Goal: Find specific page/section: Find specific page/section

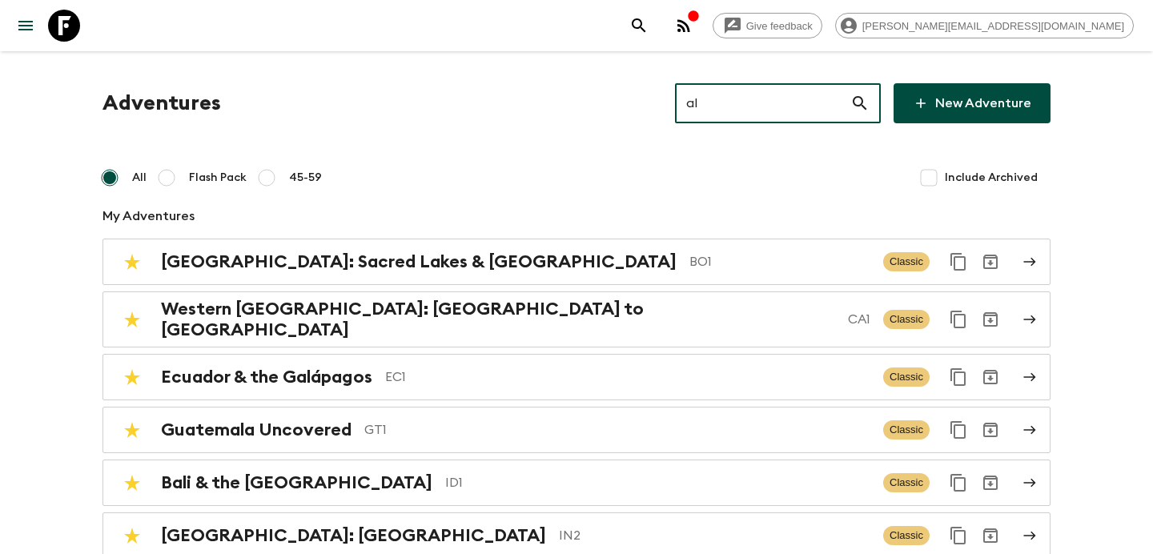
type input "al2"
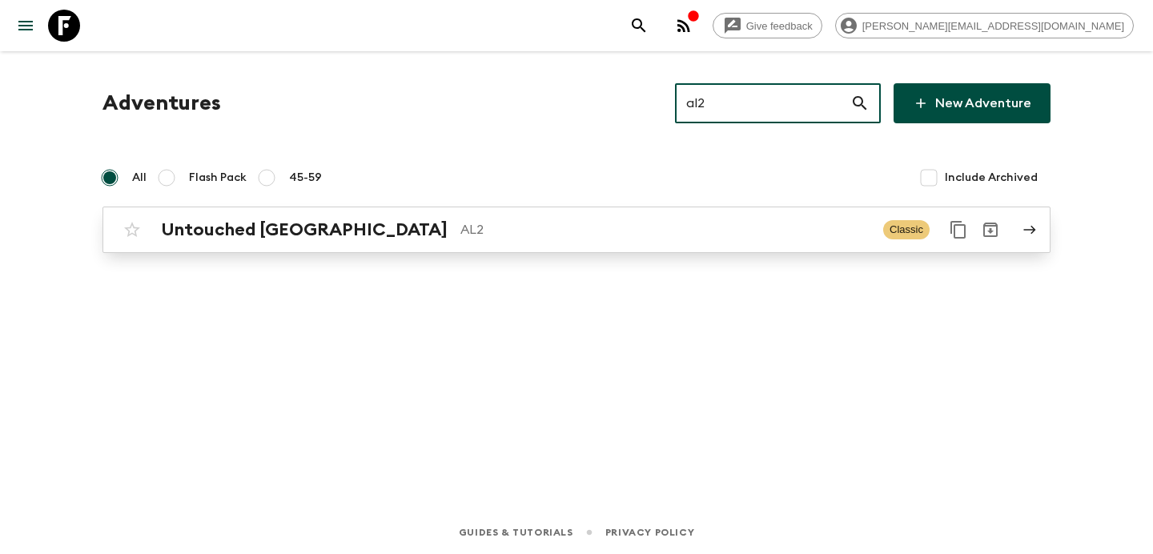
click at [632, 225] on p "AL2" at bounding box center [665, 229] width 410 height 19
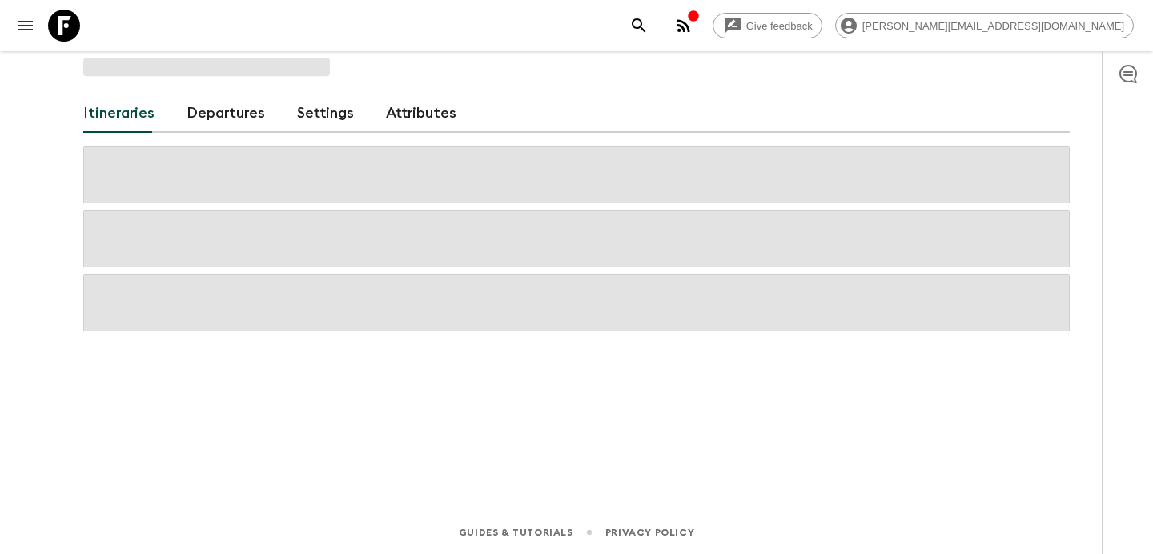
click at [700, 24] on div "button" at bounding box center [693, 18] width 13 height 16
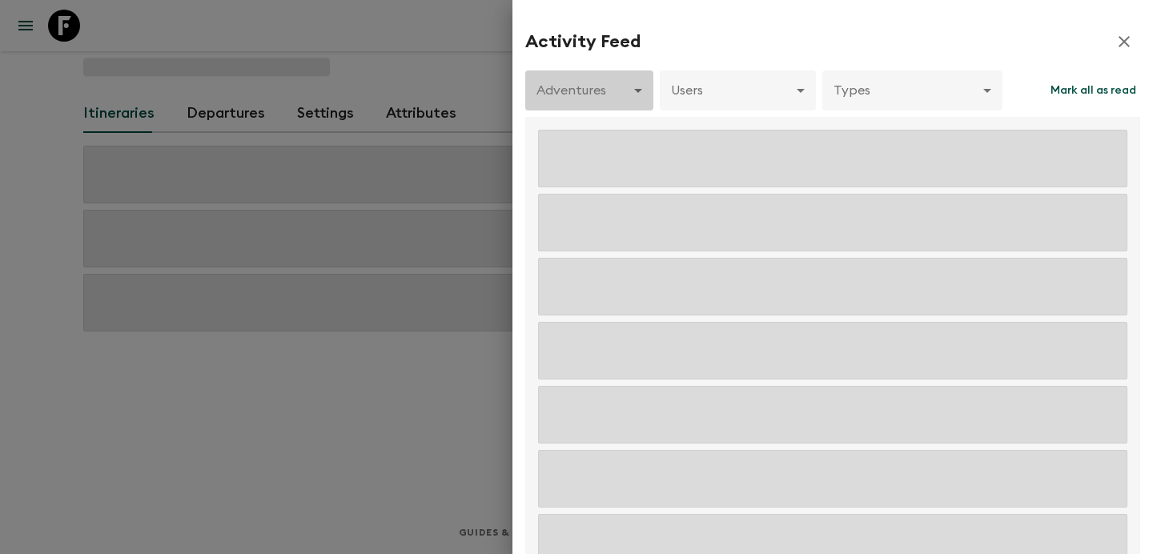
click at [626, 84] on body "Give feedback [PERSON_NAME][EMAIL_ADDRESS][DOMAIN_NAME] Itineraries Departures …" at bounding box center [576, 277] width 1153 height 554
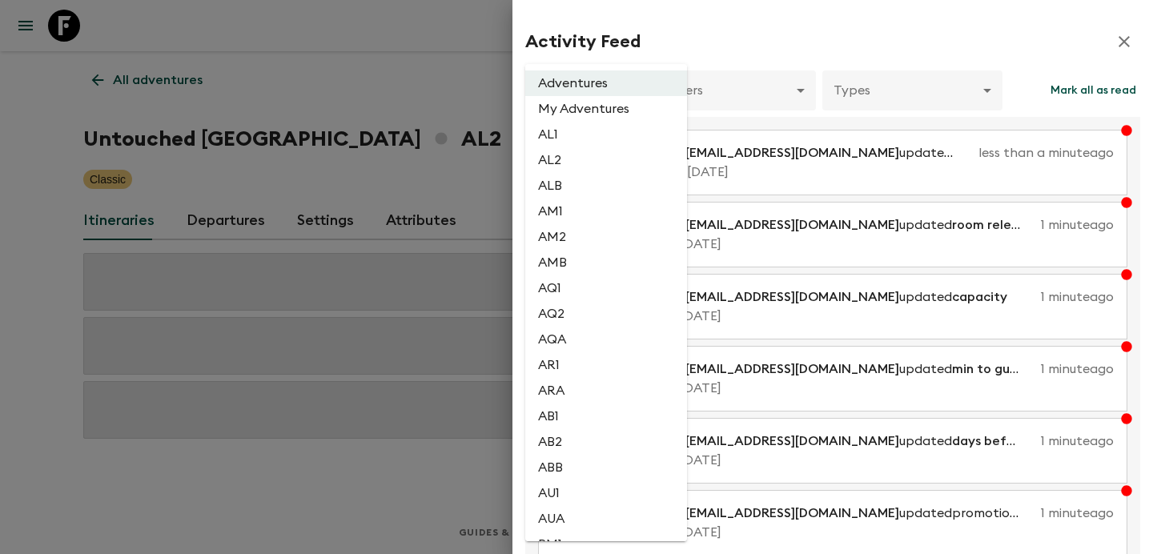
click at [582, 163] on li "AL2" at bounding box center [606, 160] width 162 height 26
type input "1dc193f9-0573-4adc-88c1-df0a38d97670"
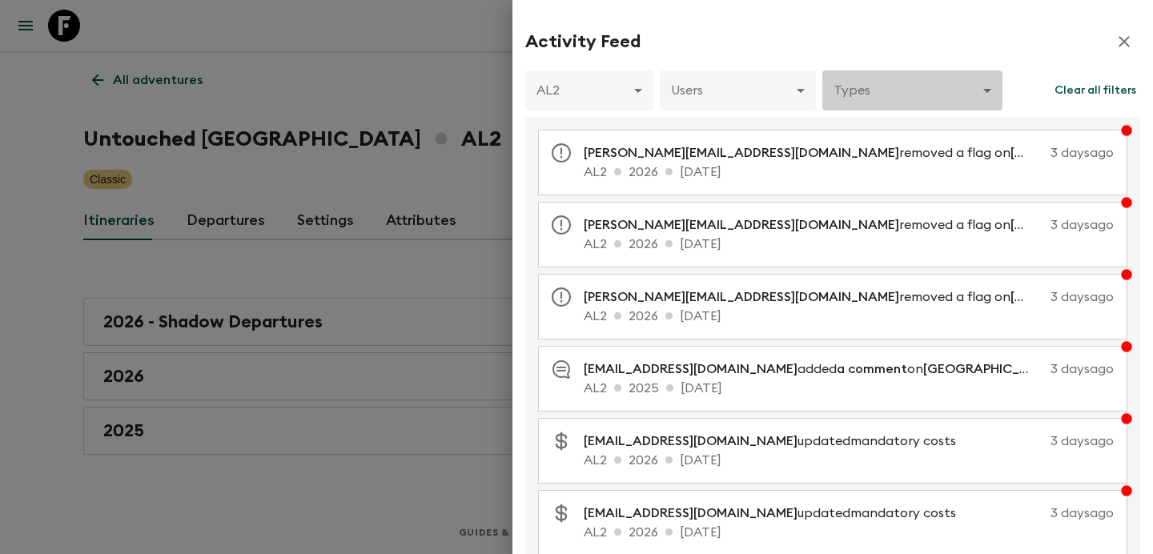
click at [897, 94] on body "Give feedback [PERSON_NAME][EMAIL_ADDRESS][DOMAIN_NAME] All adventures Untouche…" at bounding box center [576, 277] width 1153 height 554
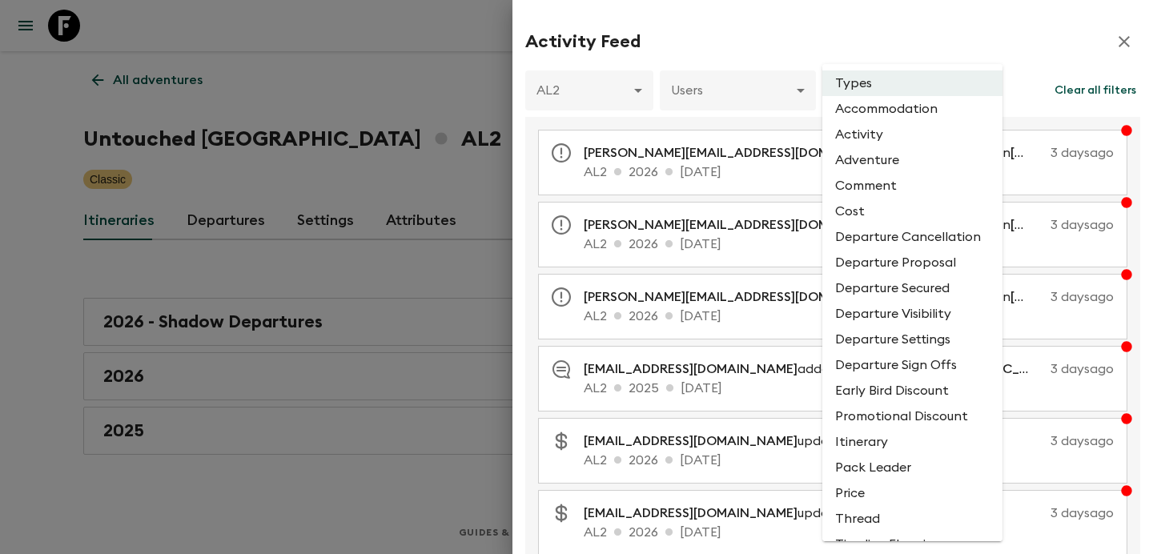
click at [880, 192] on li "Comment" at bounding box center [912, 186] width 180 height 26
type input "COMMENT"
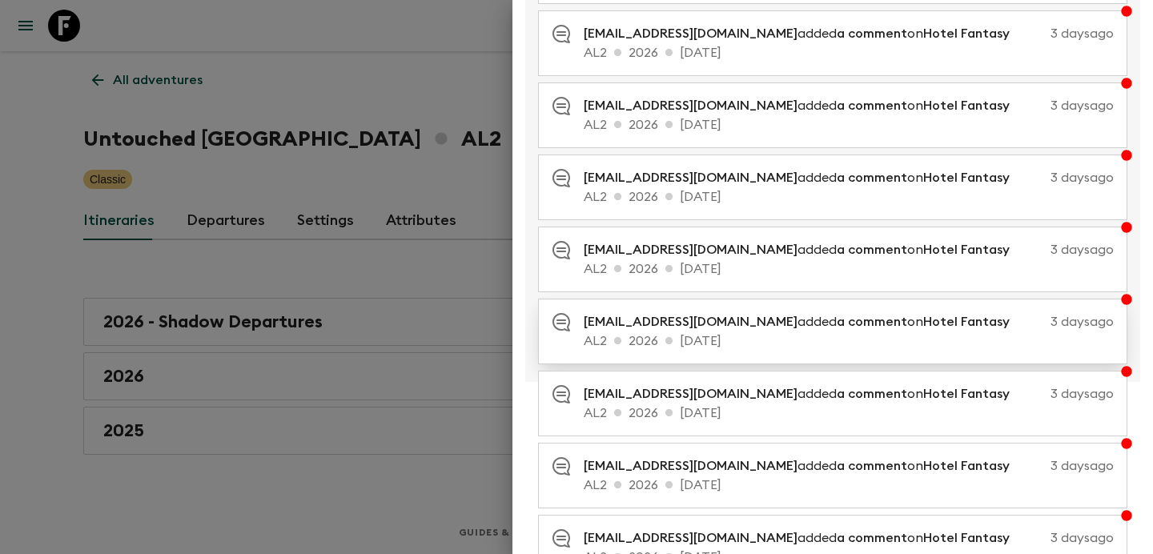
scroll to position [328, 0]
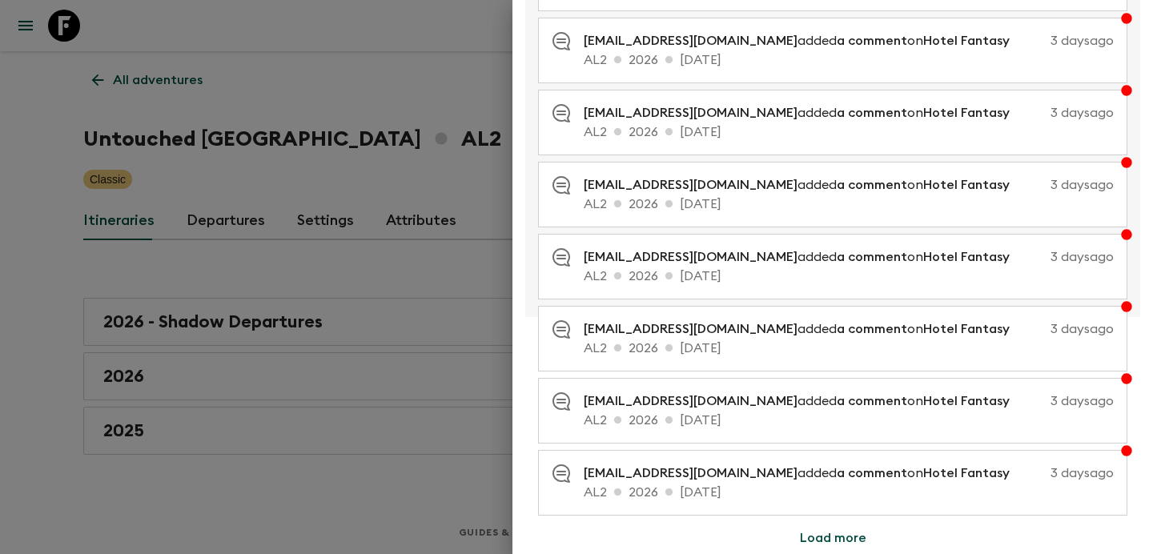
click at [839, 541] on button "Load more" at bounding box center [833, 538] width 105 height 32
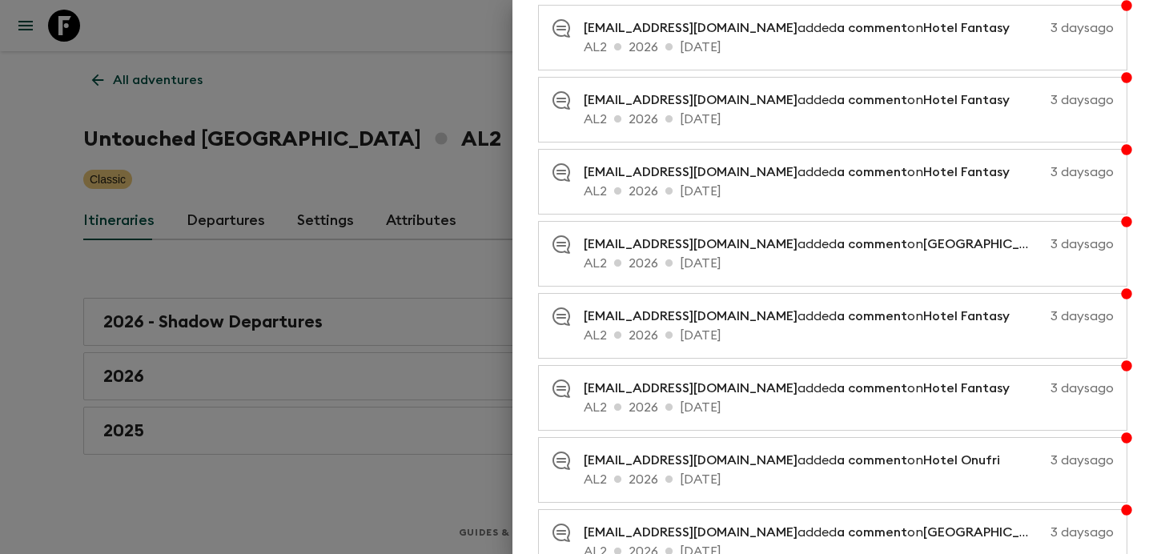
scroll to position [1049, 0]
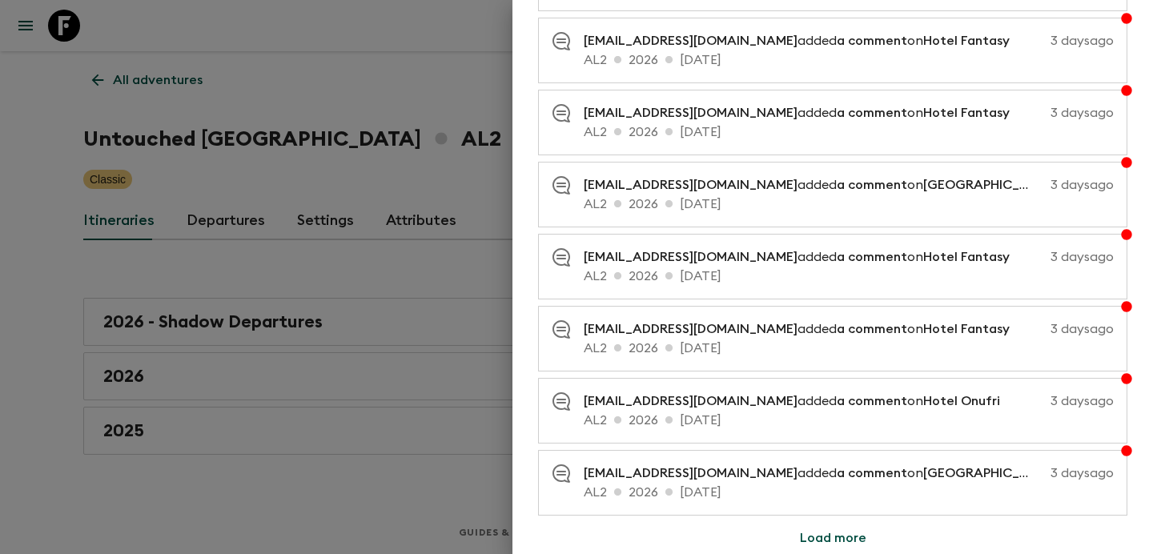
click at [836, 529] on button "Load more" at bounding box center [833, 538] width 105 height 32
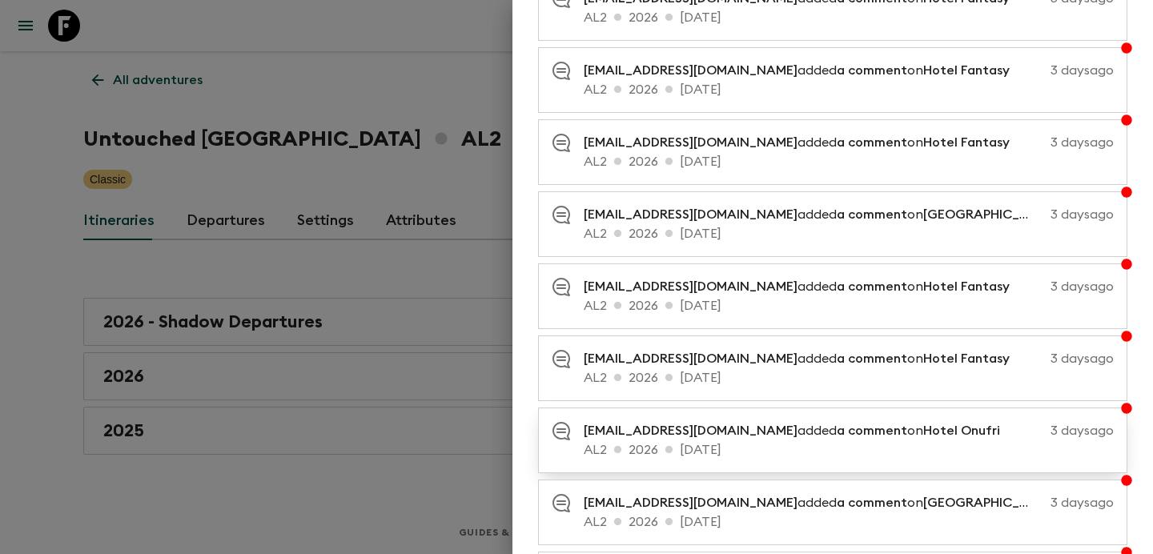
scroll to position [1017, 0]
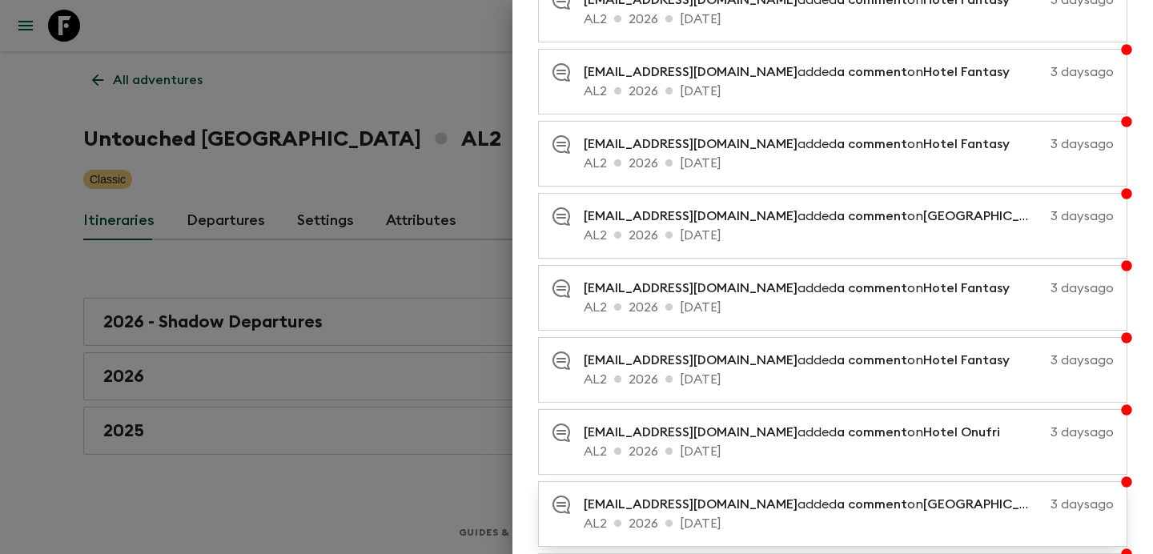
click at [923, 511] on span "[GEOGRAPHIC_DATA]" at bounding box center [990, 504] width 134 height 13
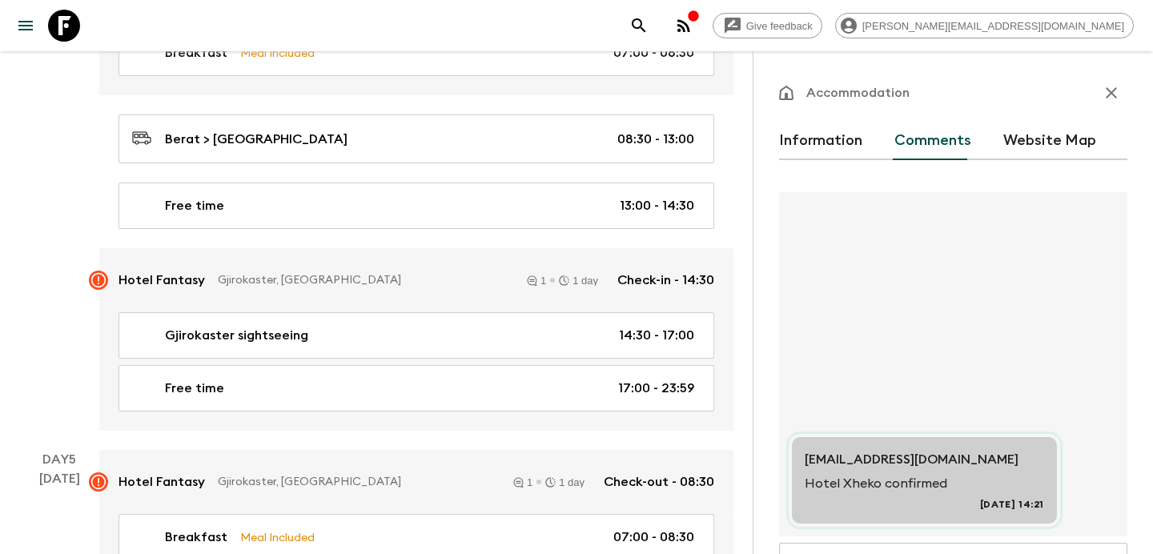
scroll to position [1852, 0]
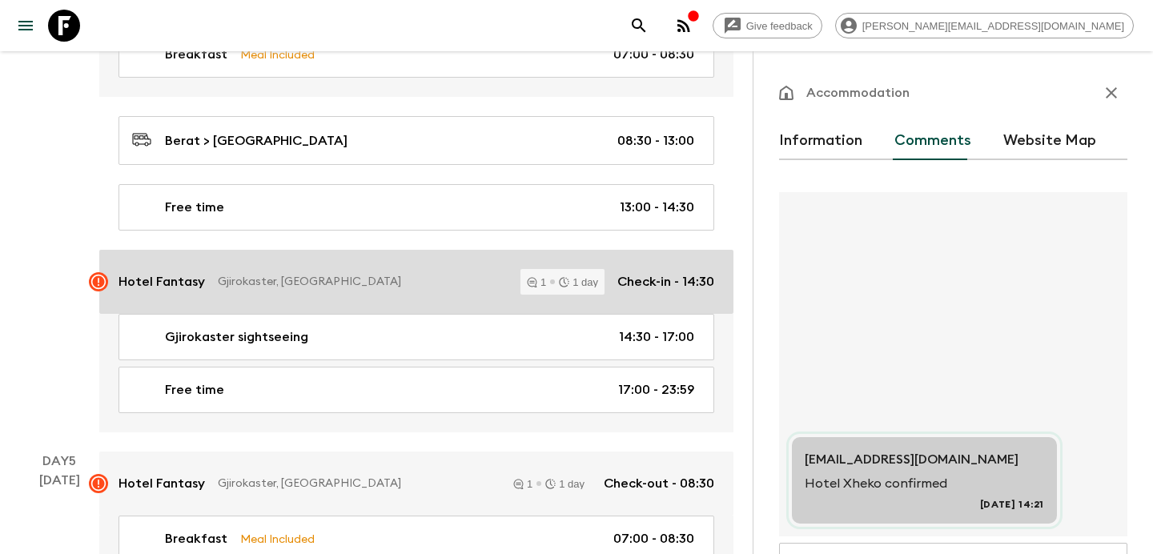
click at [448, 269] on div "Hotel Fantasy Gjirokaster, [GEOGRAPHIC_DATA] 1 1 day Check-in - 14:30" at bounding box center [416, 282] width 596 height 26
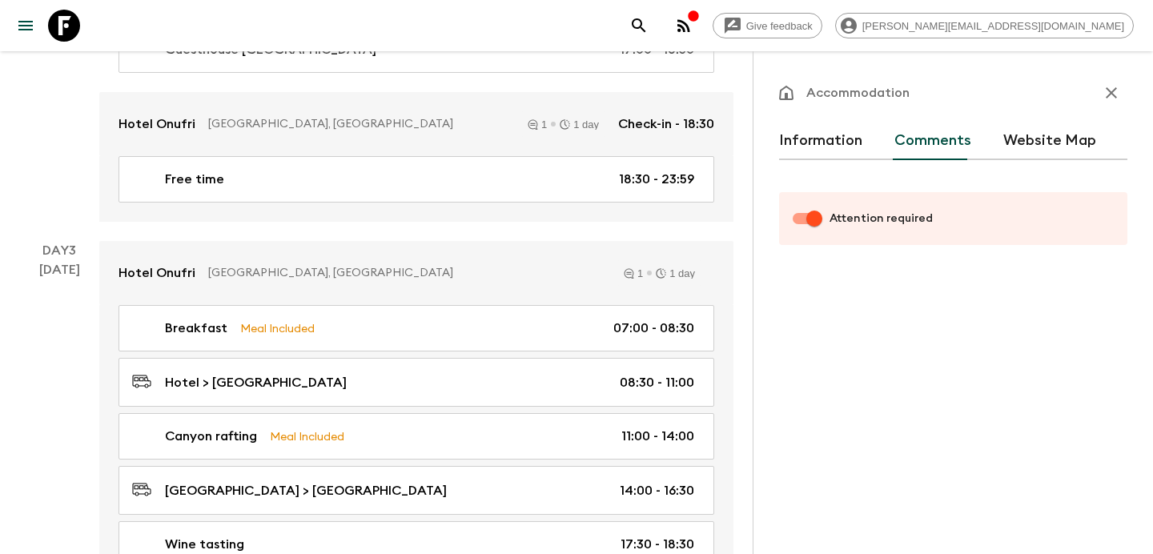
scroll to position [1150, 0]
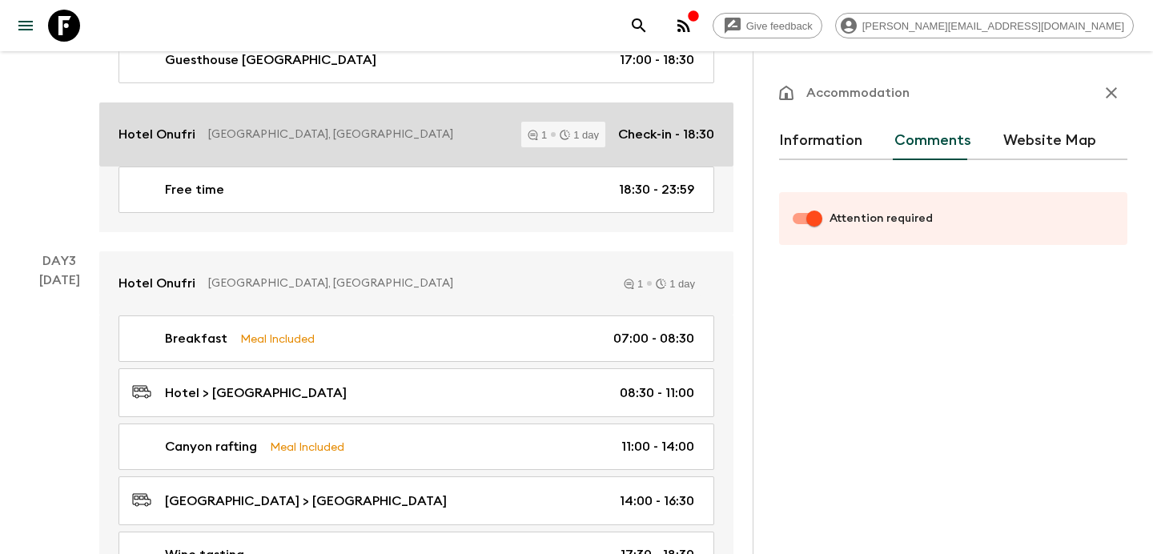
click at [451, 123] on link "[GEOGRAPHIC_DATA], [GEOGRAPHIC_DATA] 1 1 day Check-in - 18:30" at bounding box center [416, 134] width 634 height 64
checkbox input "false"
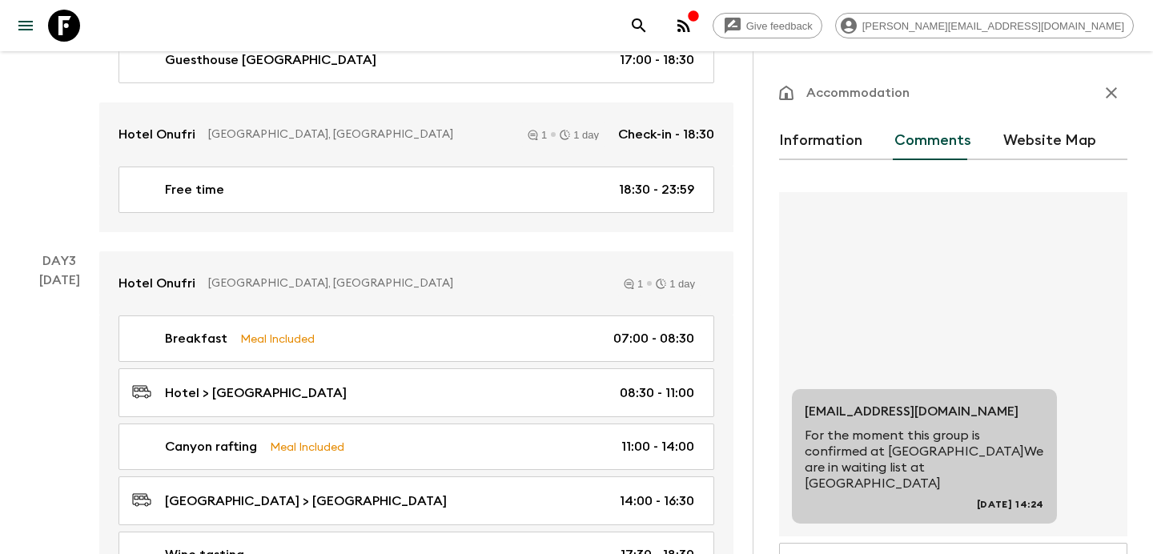
click at [690, 23] on icon "button" at bounding box center [683, 25] width 13 height 13
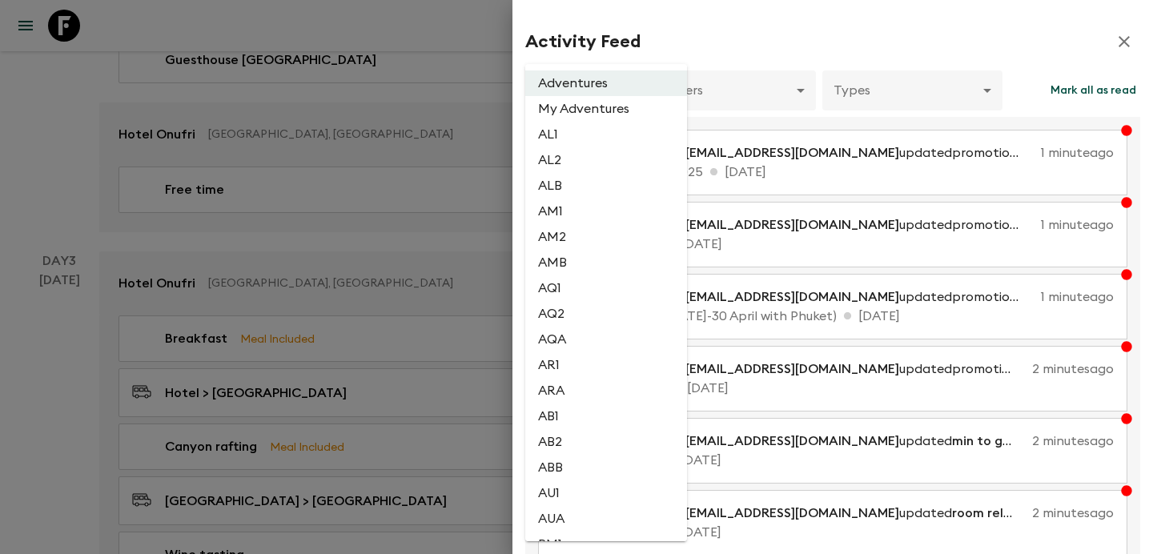
click at [567, 168] on li "AL2" at bounding box center [606, 160] width 162 height 26
type input "1dc193f9-0573-4adc-88c1-df0a38d97670"
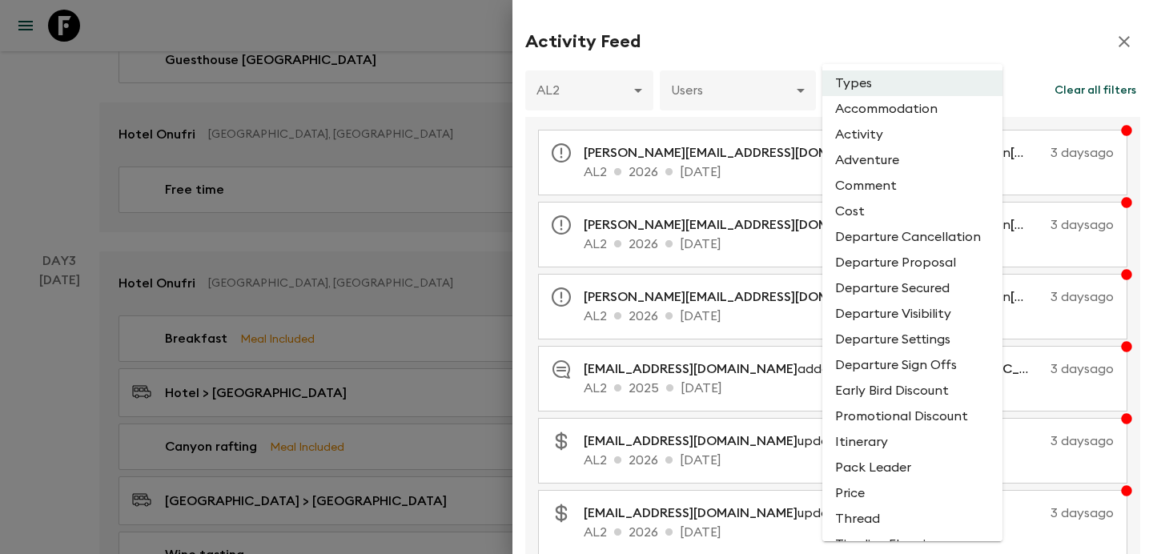
click at [889, 190] on li "Comment" at bounding box center [912, 186] width 180 height 26
type input "COMMENT"
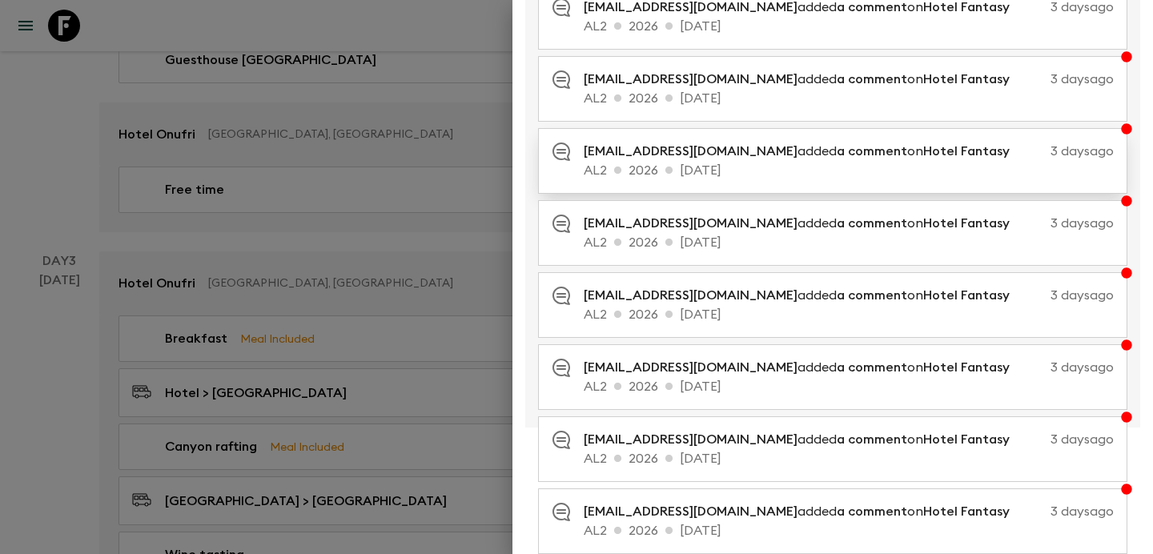
scroll to position [328, 0]
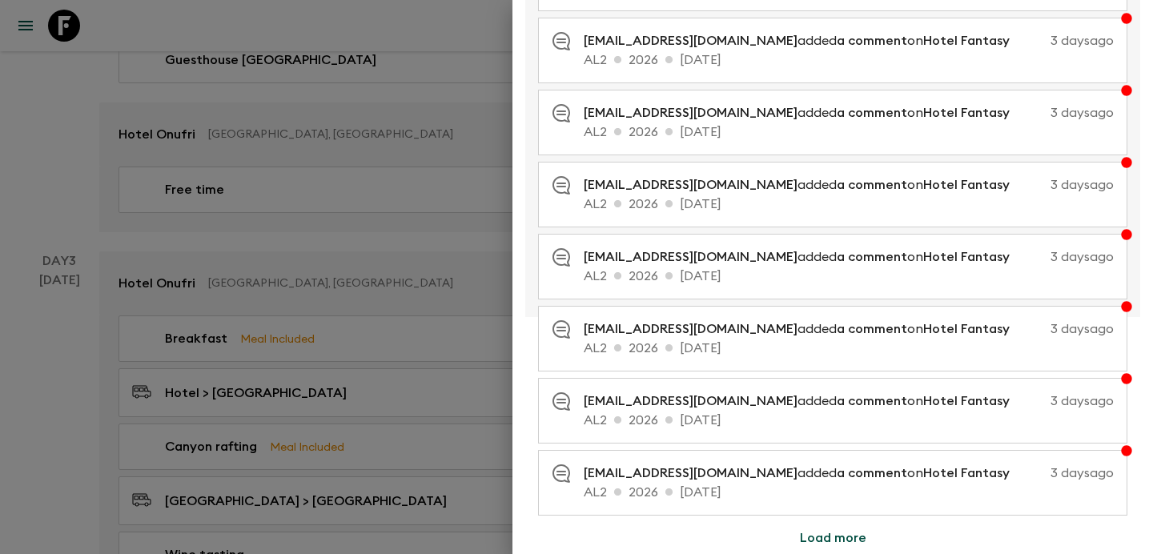
click at [828, 535] on button "Load more" at bounding box center [833, 538] width 105 height 32
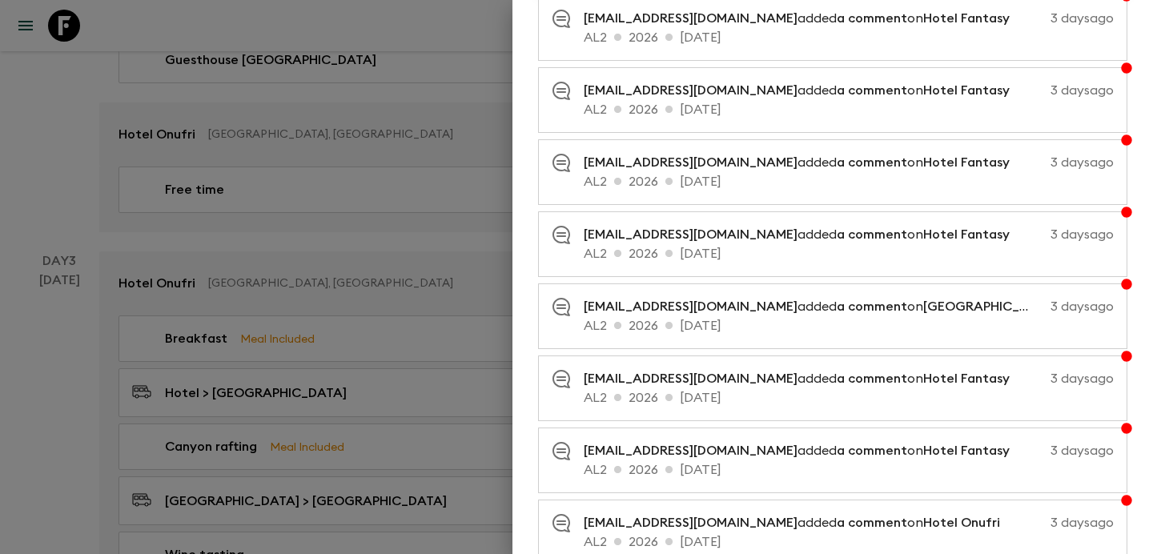
scroll to position [1049, 0]
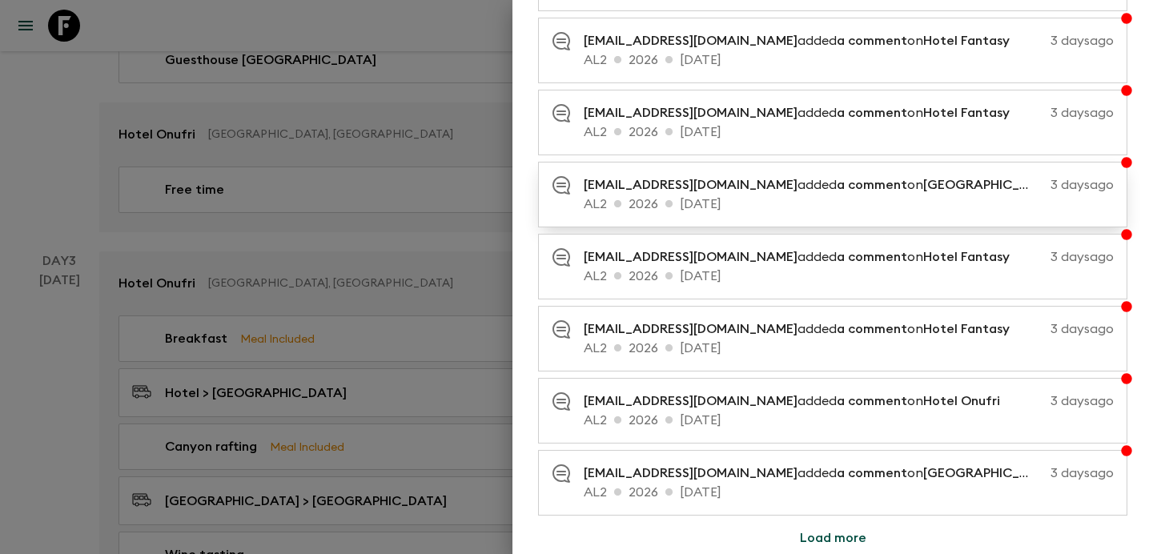
click at [837, 191] on span "a comment" at bounding box center [872, 185] width 70 height 13
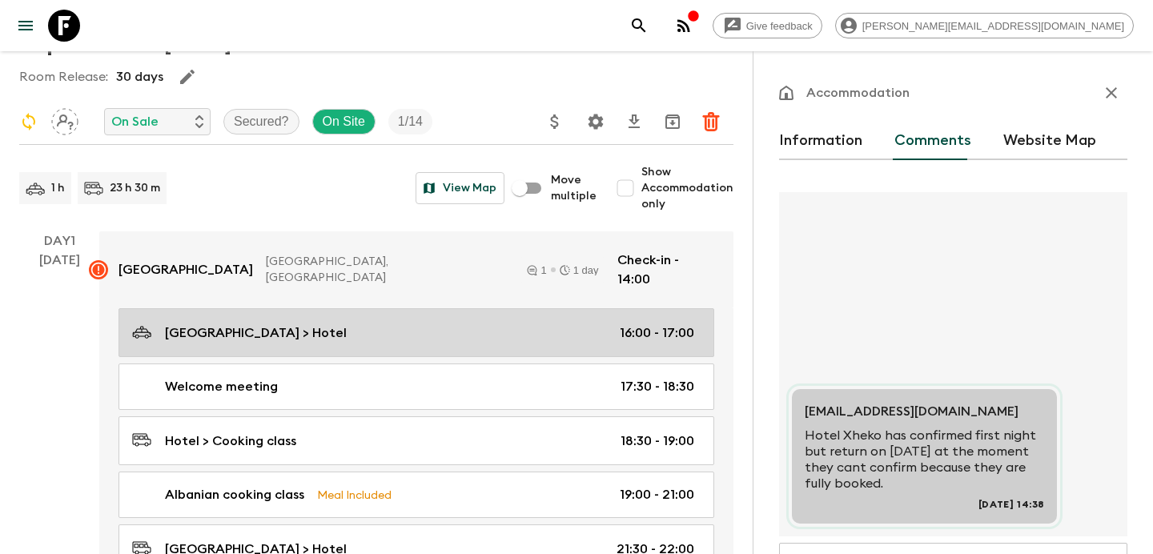
scroll to position [83, 0]
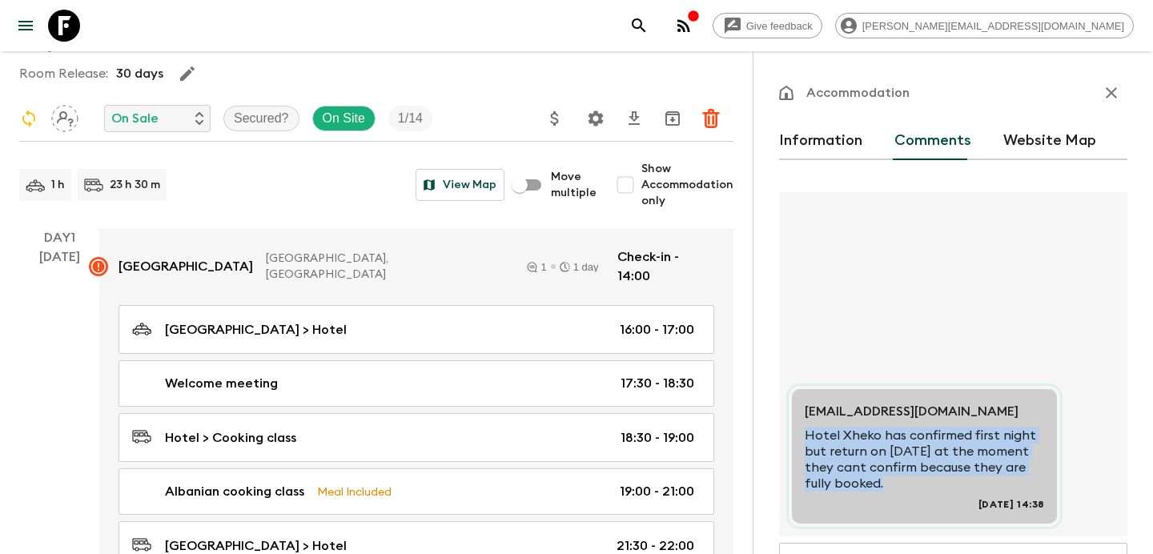
drag, startPoint x: 807, startPoint y: 435, endPoint x: 895, endPoint y: 478, distance: 98.1
click at [895, 478] on p "Hotel Xheko has confirmed first night but return on [DATE] at the moment they c…" at bounding box center [924, 459] width 239 height 64
copy p "Hotel Xheko has confirmed first night but return on [DATE] at the moment they c…"
click at [1106, 94] on icon "button" at bounding box center [1111, 92] width 19 height 19
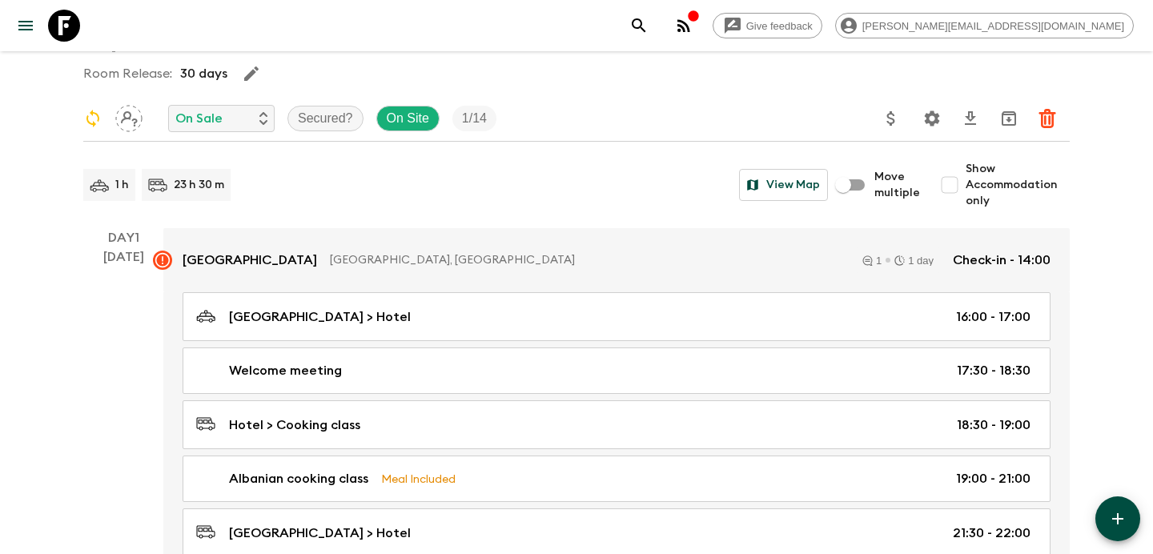
click at [690, 31] on icon "button" at bounding box center [683, 25] width 13 height 13
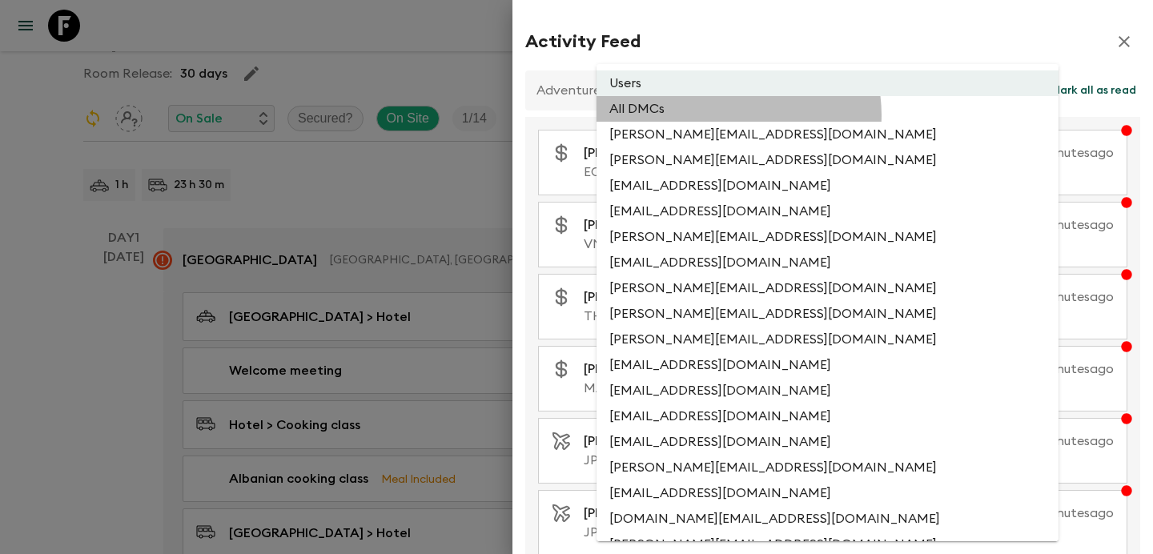
click at [728, 115] on li "All DMCs" at bounding box center [827, 109] width 462 height 26
type input "EXTERNAL_ONLY"
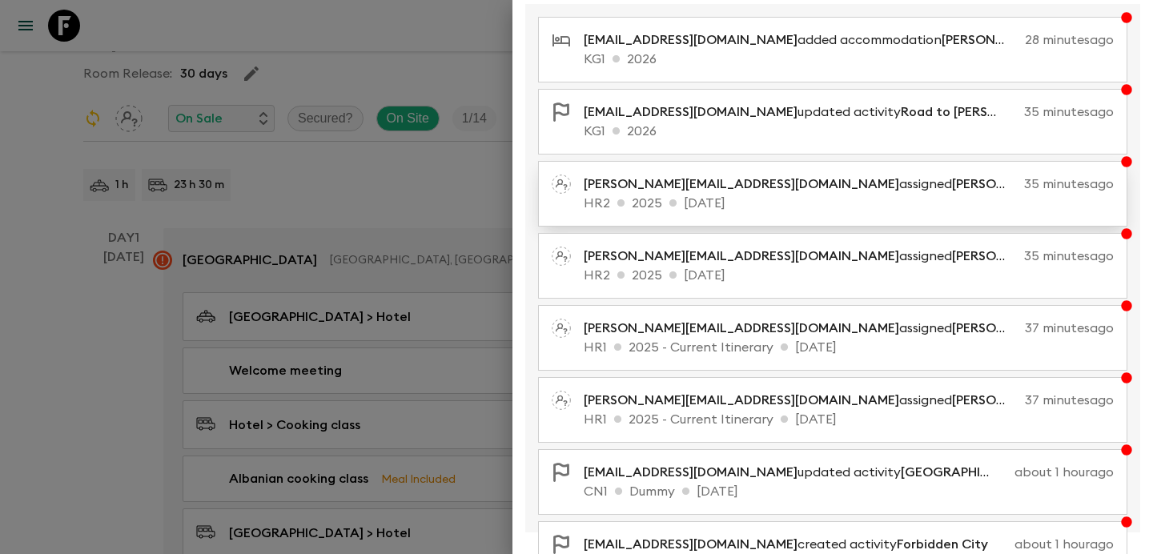
scroll to position [328, 0]
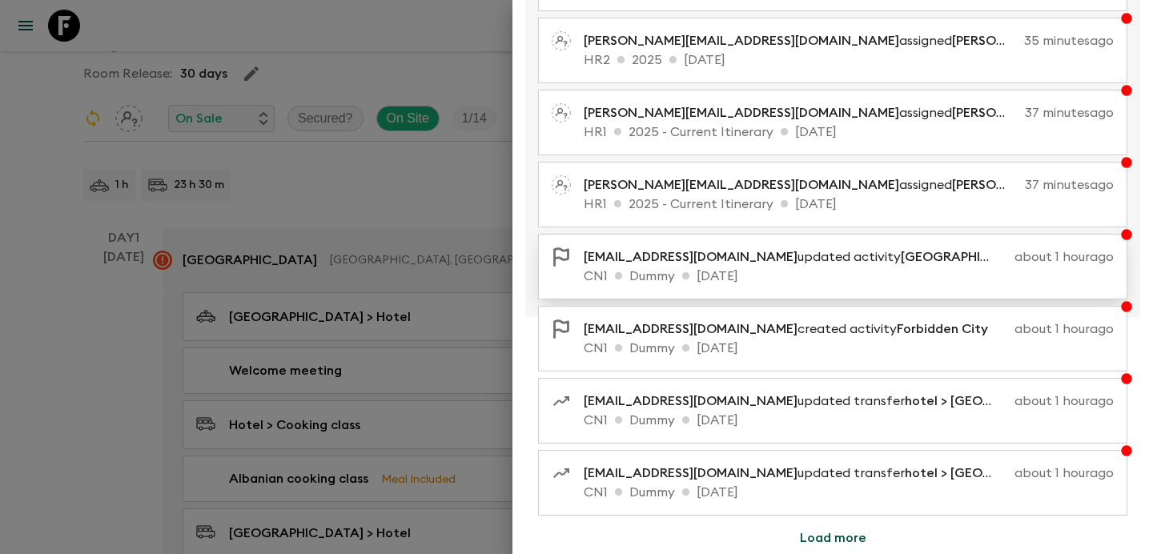
click at [745, 282] on p "CN1 Dummy [DATE]" at bounding box center [849, 276] width 530 height 19
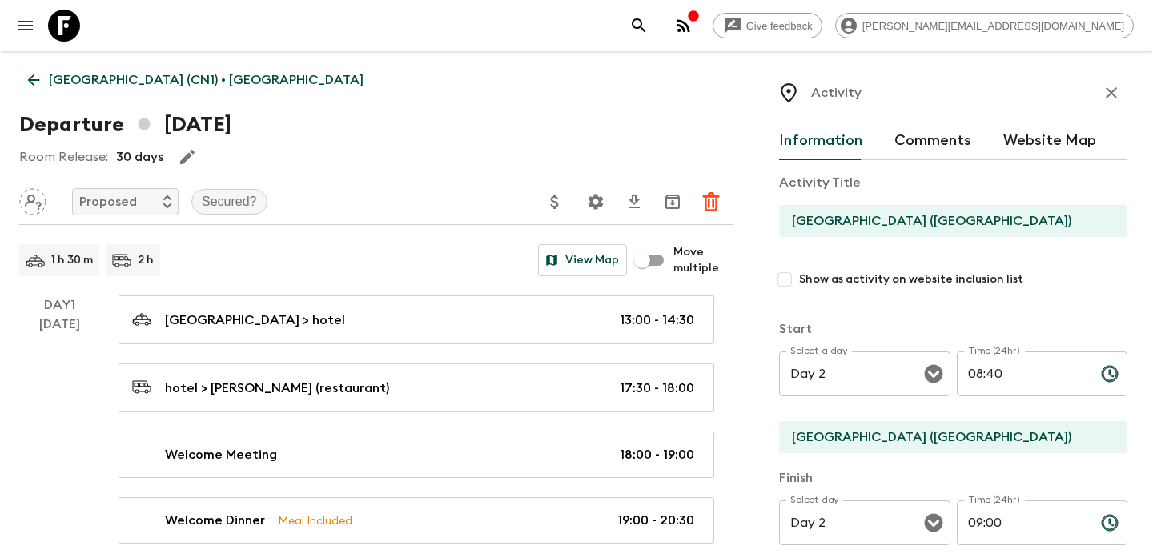
click at [159, 80] on p "[GEOGRAPHIC_DATA] (CN1) • [GEOGRAPHIC_DATA]" at bounding box center [206, 79] width 315 height 19
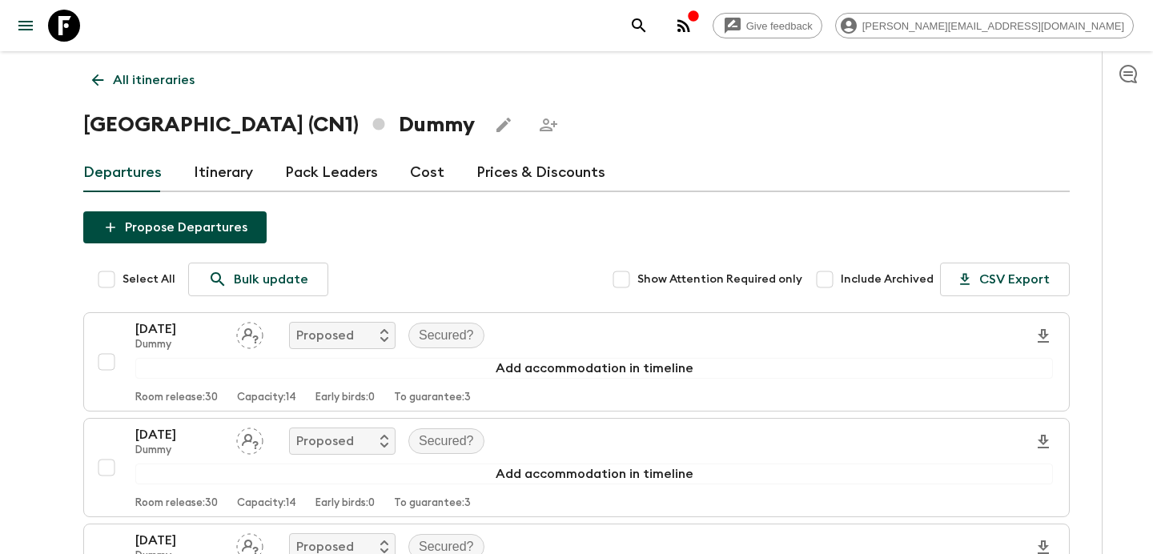
click at [158, 70] on p "All itineraries" at bounding box center [154, 79] width 82 height 19
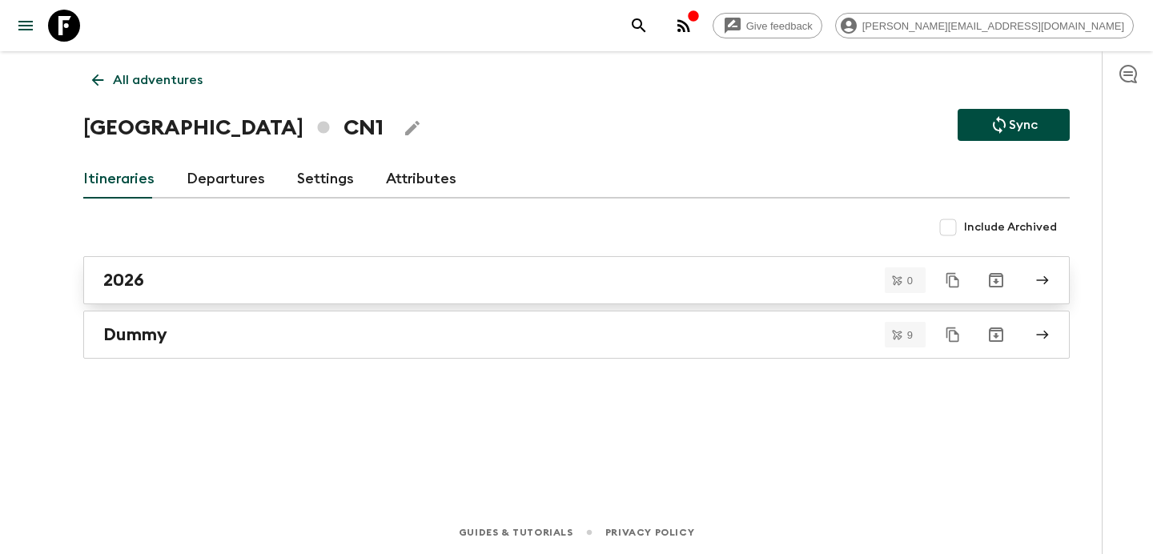
click at [302, 282] on div "2026" at bounding box center [561, 280] width 916 height 21
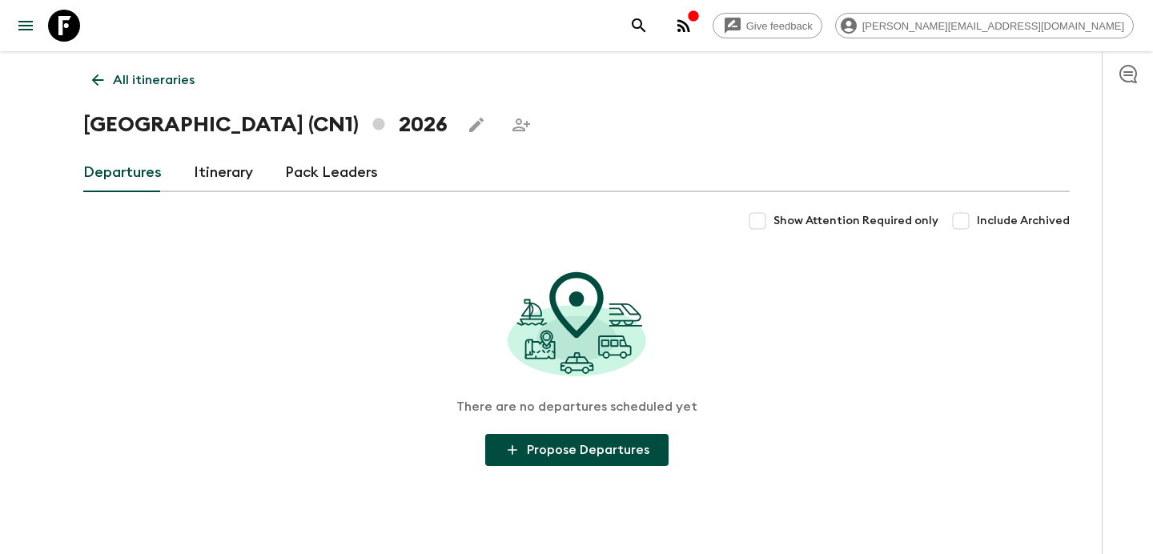
click at [231, 172] on link "Itinerary" at bounding box center [223, 173] width 59 height 38
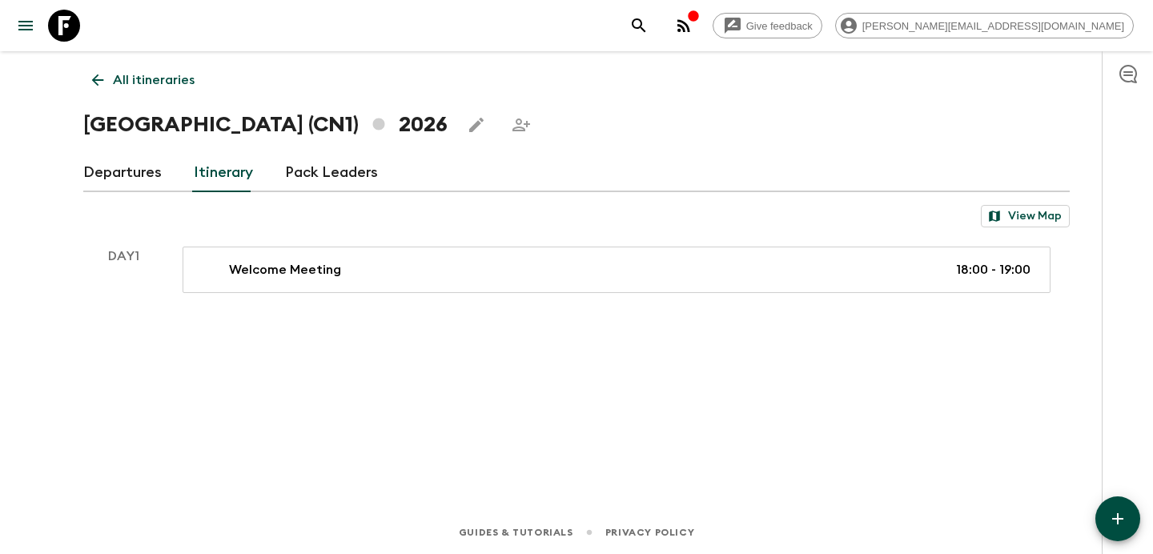
click at [144, 70] on link "All itineraries" at bounding box center [143, 80] width 120 height 32
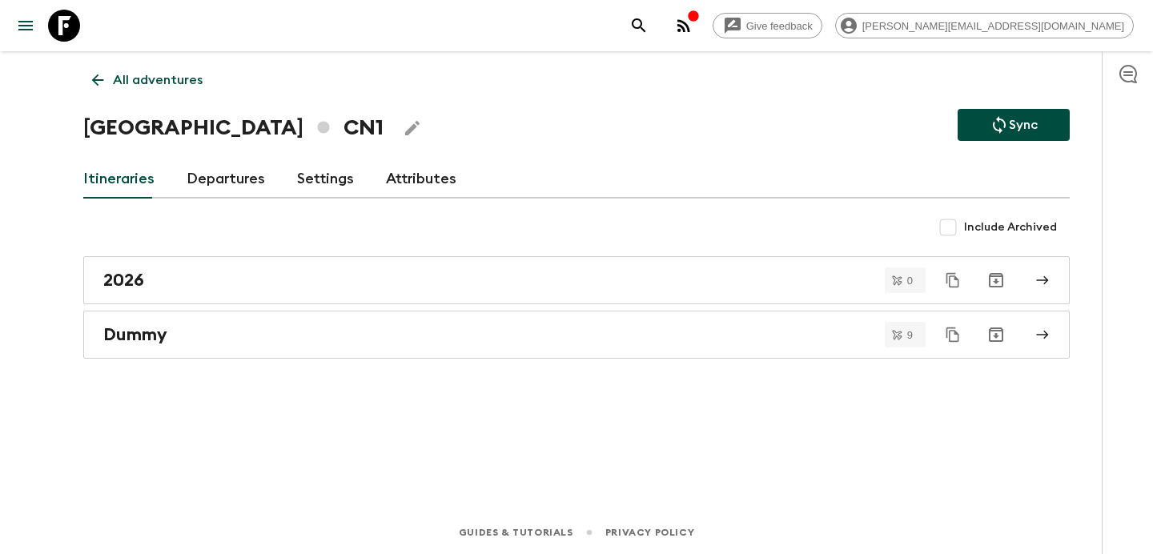
click at [164, 74] on p "All adventures" at bounding box center [158, 79] width 90 height 19
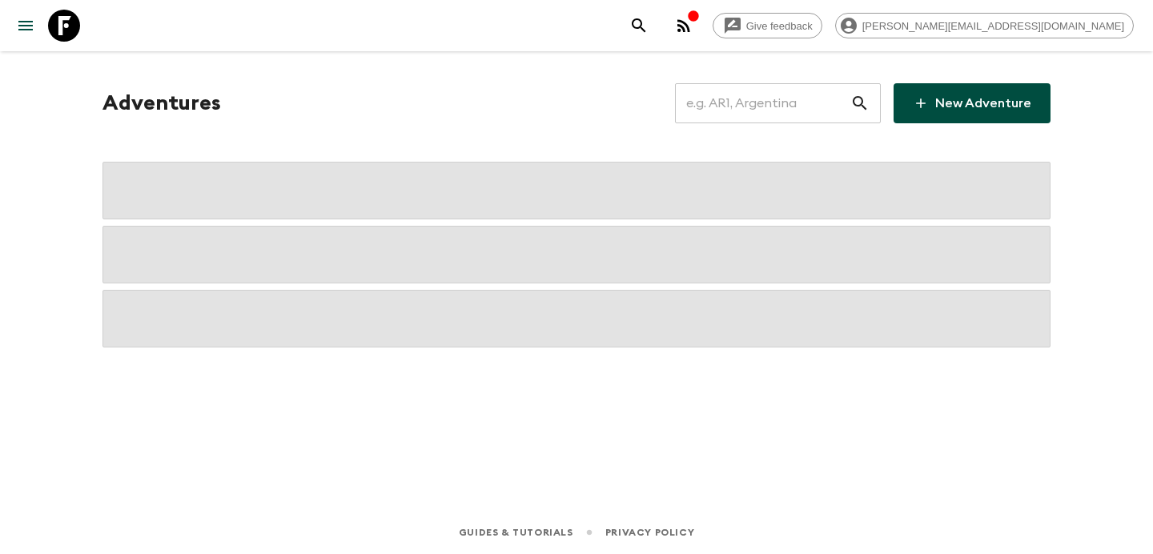
click at [784, 110] on input "text" at bounding box center [762, 103] width 175 height 45
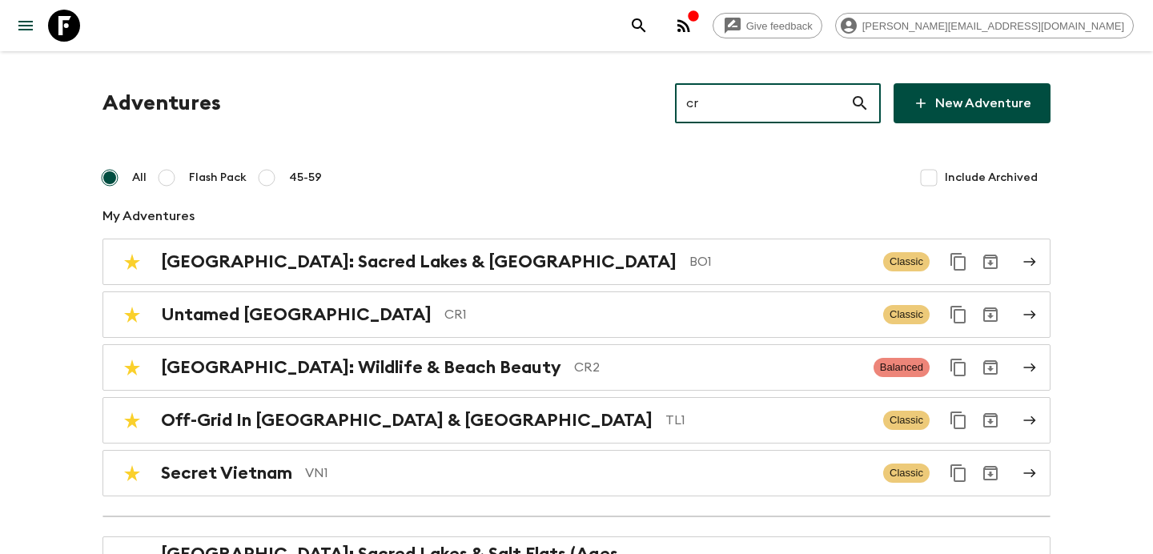
type input "cr1"
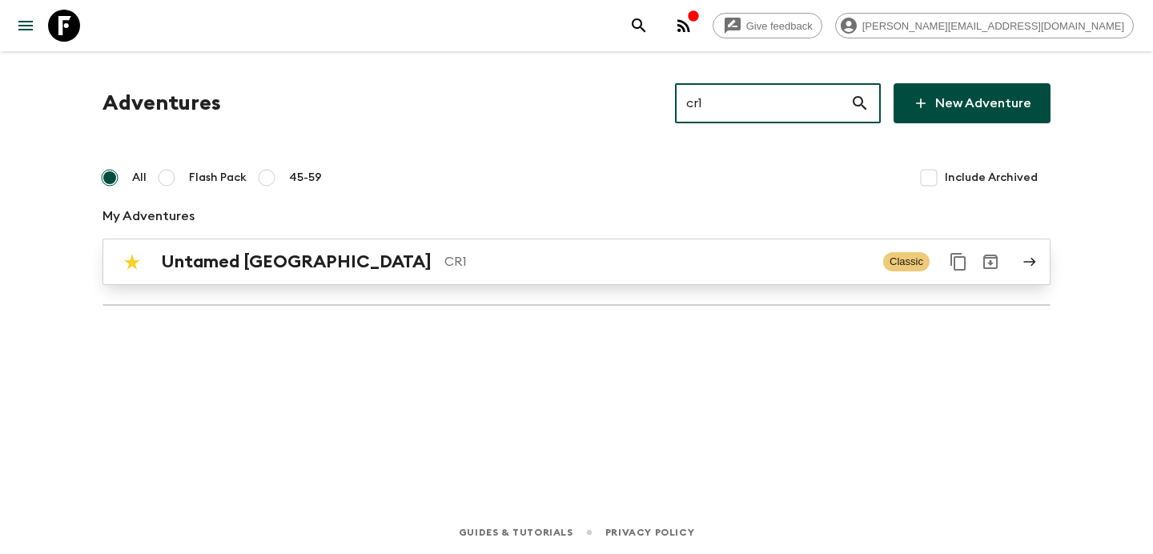
click at [568, 264] on p "CR1" at bounding box center [657, 261] width 426 height 19
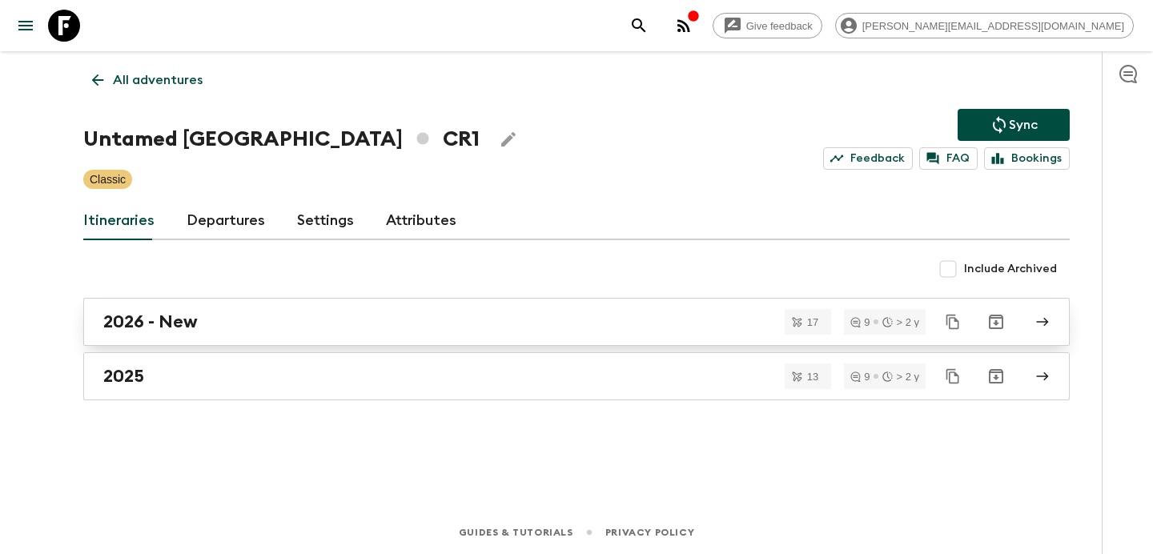
click at [449, 315] on div "2026 - New" at bounding box center [561, 321] width 916 height 21
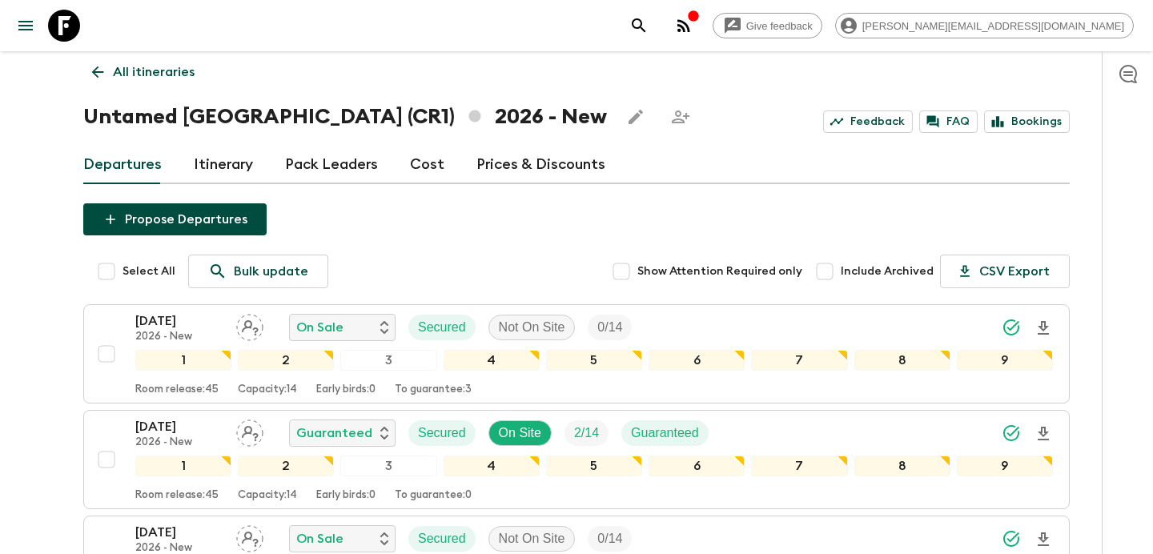
scroll to position [6, 0]
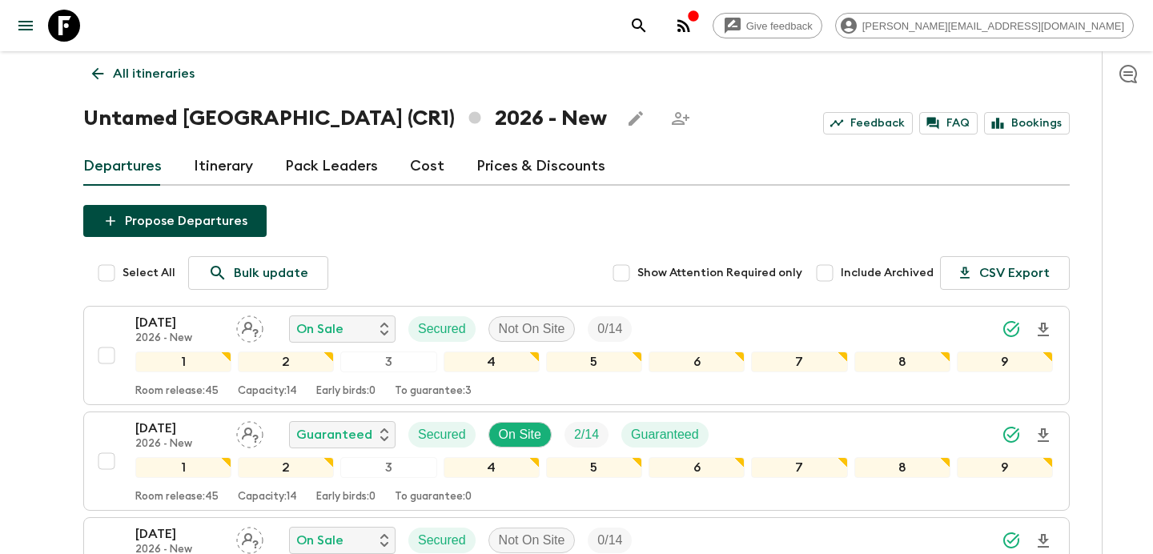
click at [159, 78] on p "All itineraries" at bounding box center [154, 73] width 82 height 19
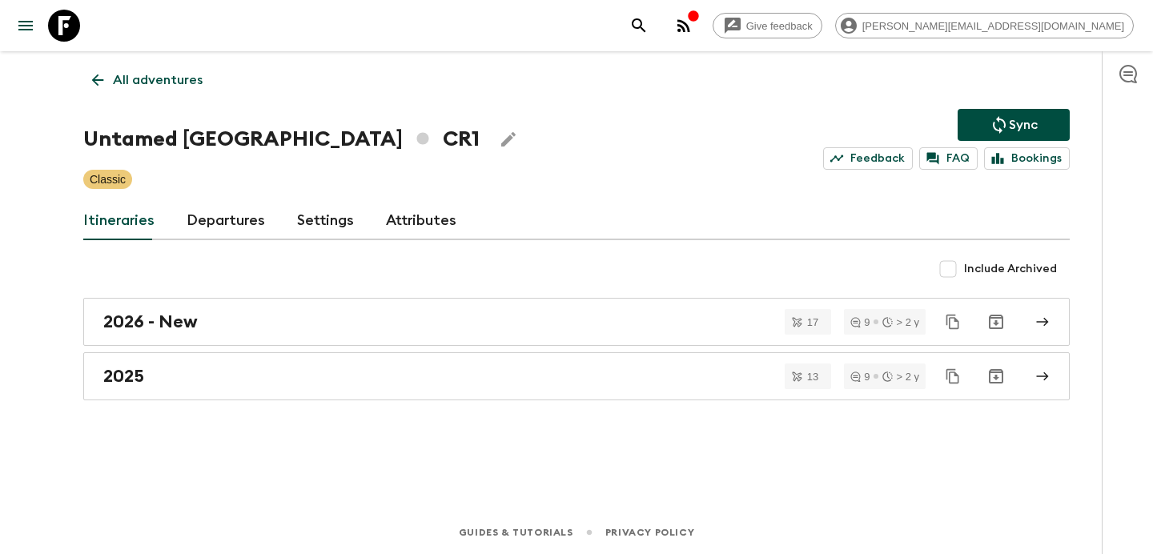
click at [159, 78] on p "All adventures" at bounding box center [158, 79] width 90 height 19
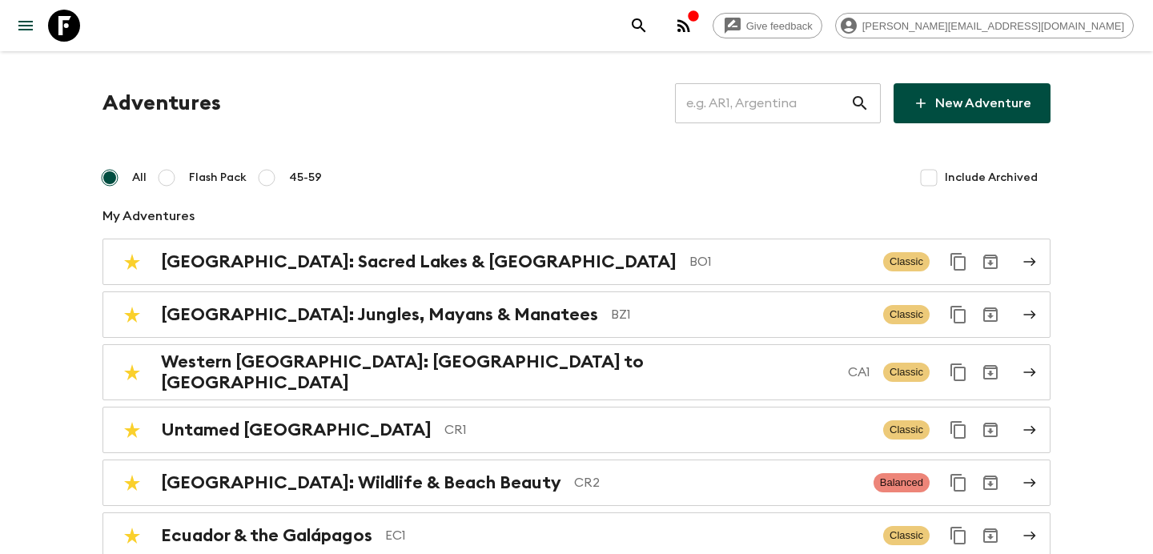
click at [771, 114] on input "text" at bounding box center [762, 103] width 175 height 45
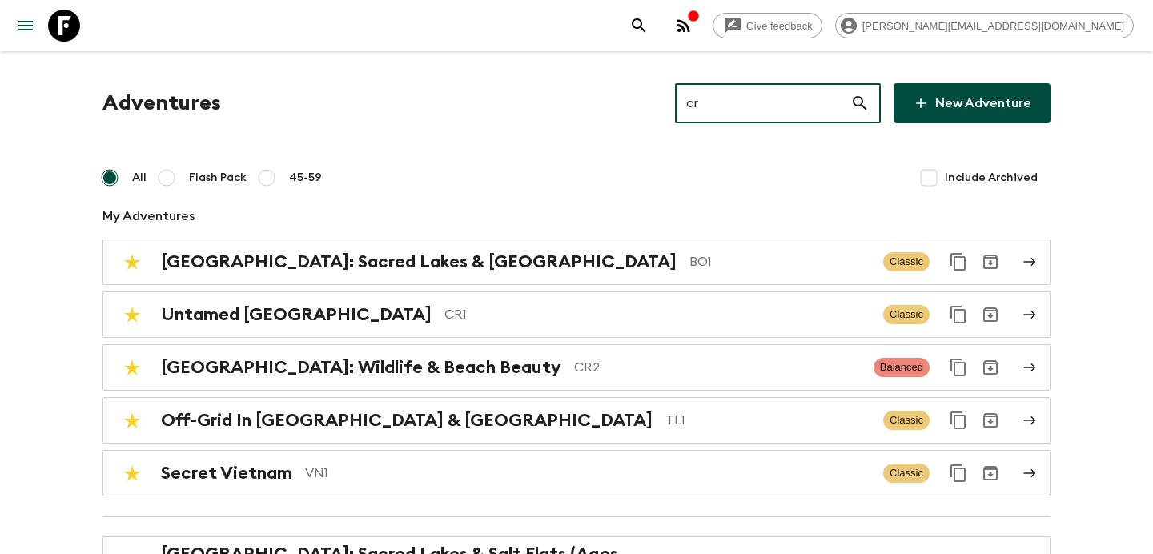
type input "cr2"
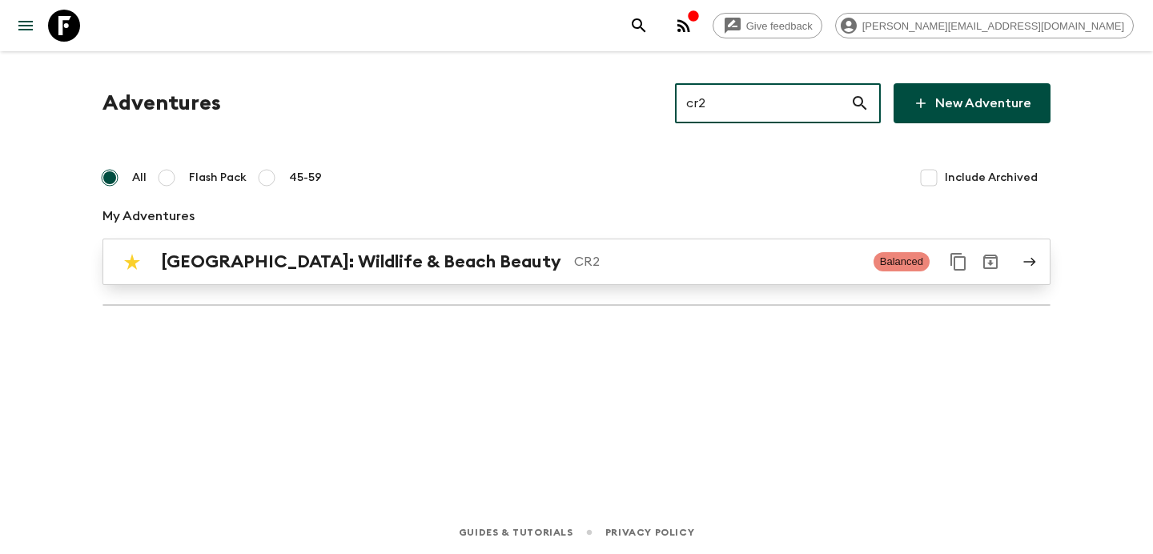
click at [514, 279] on link "[GEOGRAPHIC_DATA]: Wildlife & Beach Beauty CR2 Balanced" at bounding box center [576, 262] width 948 height 46
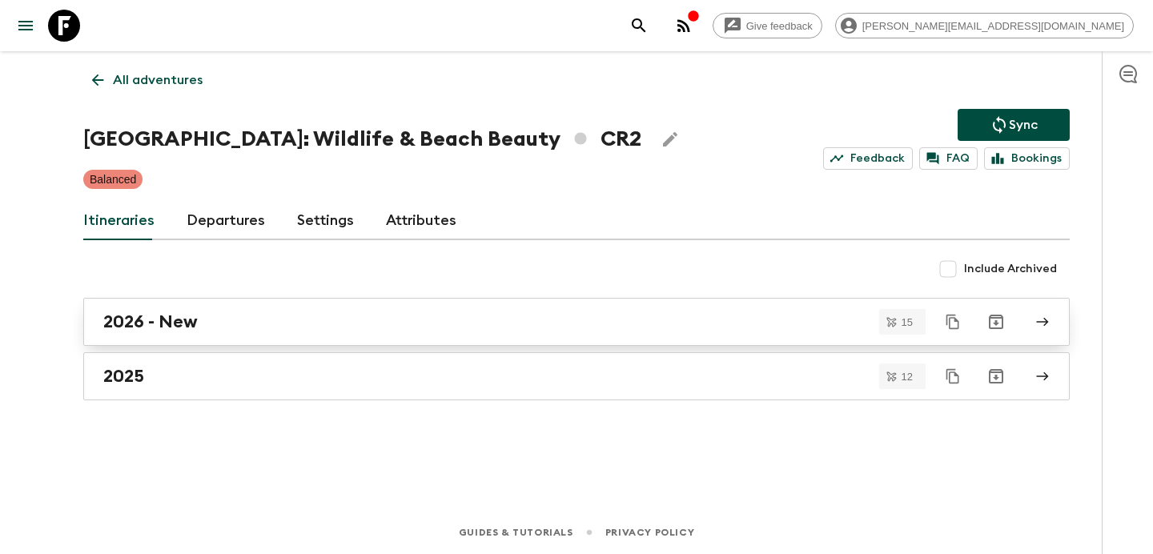
click at [450, 334] on link "2026 - New" at bounding box center [576, 322] width 986 height 48
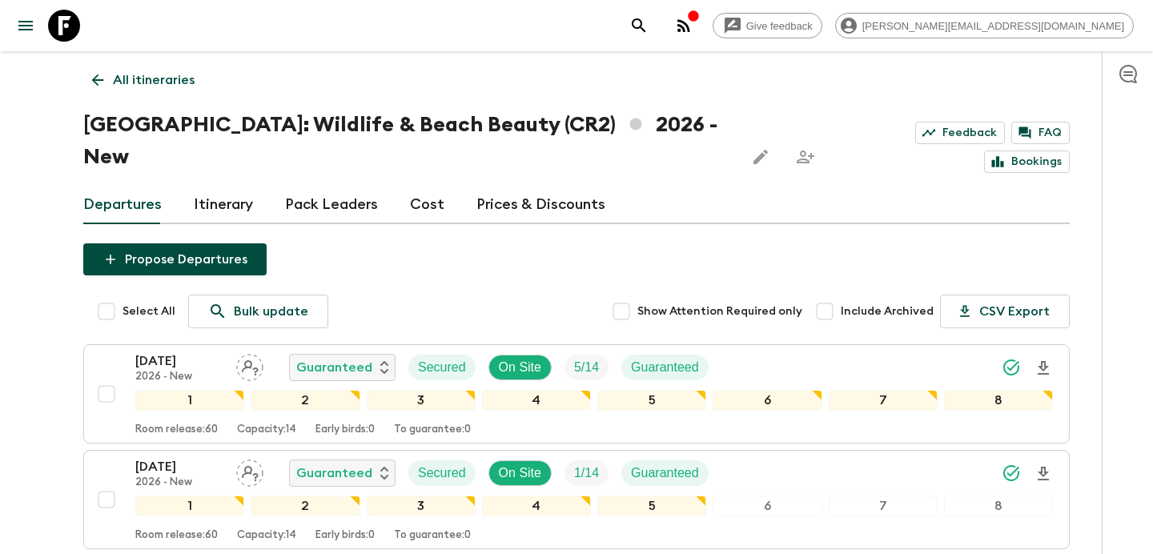
click at [829, 295] on input "Include Archived" at bounding box center [825, 311] width 32 height 32
checkbox input "false"
click at [188, 81] on p "All itineraries" at bounding box center [154, 79] width 82 height 19
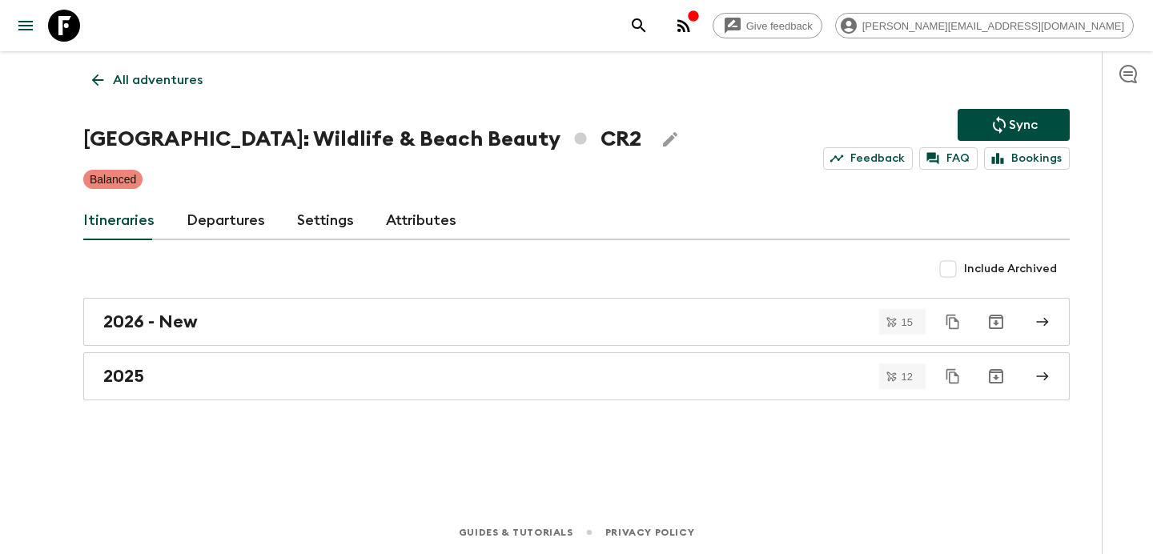
click at [188, 81] on p "All adventures" at bounding box center [158, 79] width 90 height 19
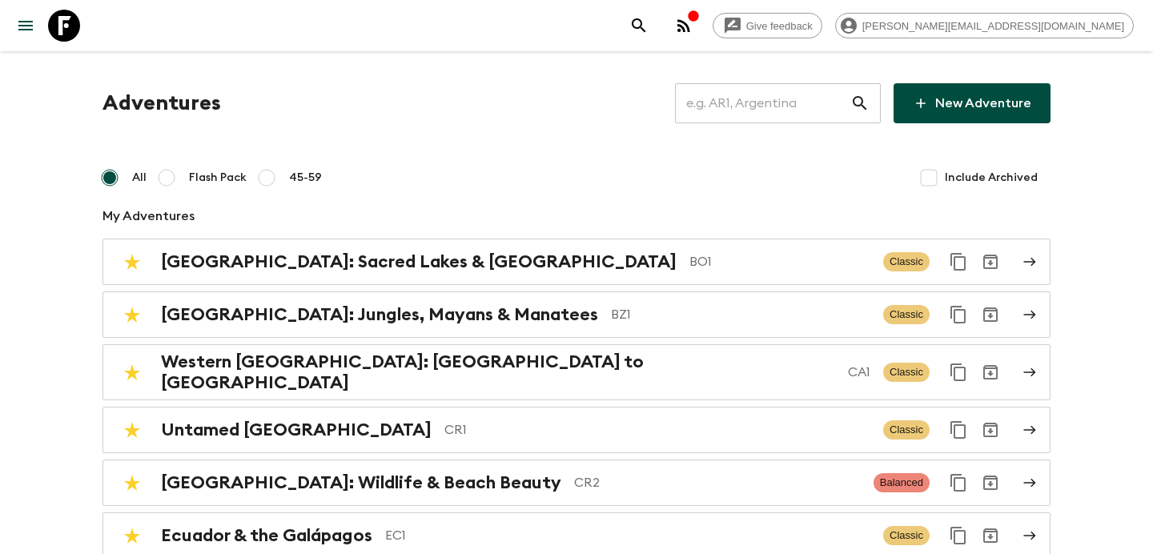
click at [756, 100] on input "text" at bounding box center [762, 103] width 175 height 45
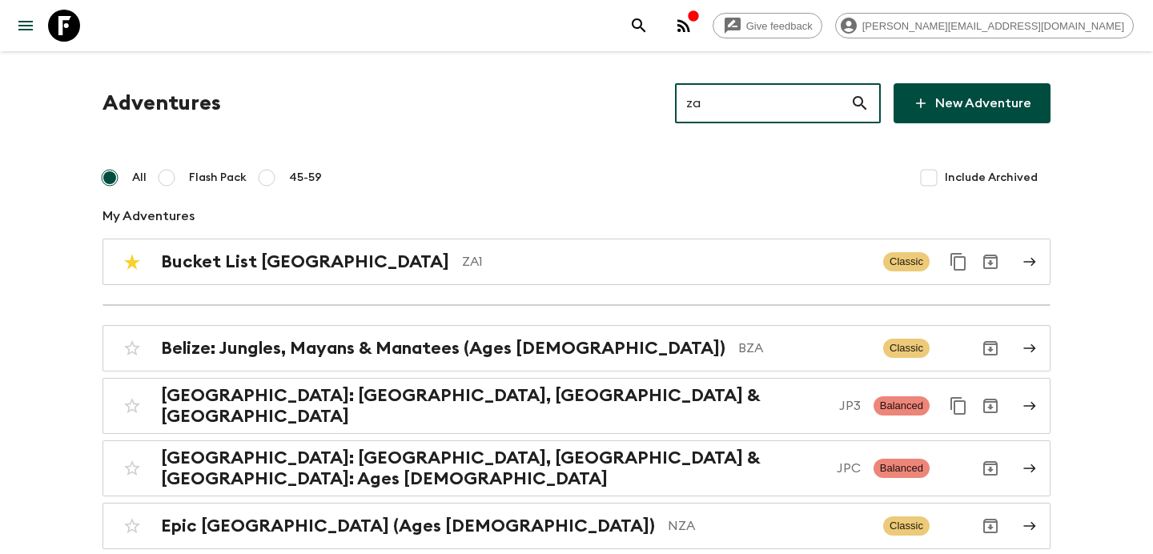
type input "za2"
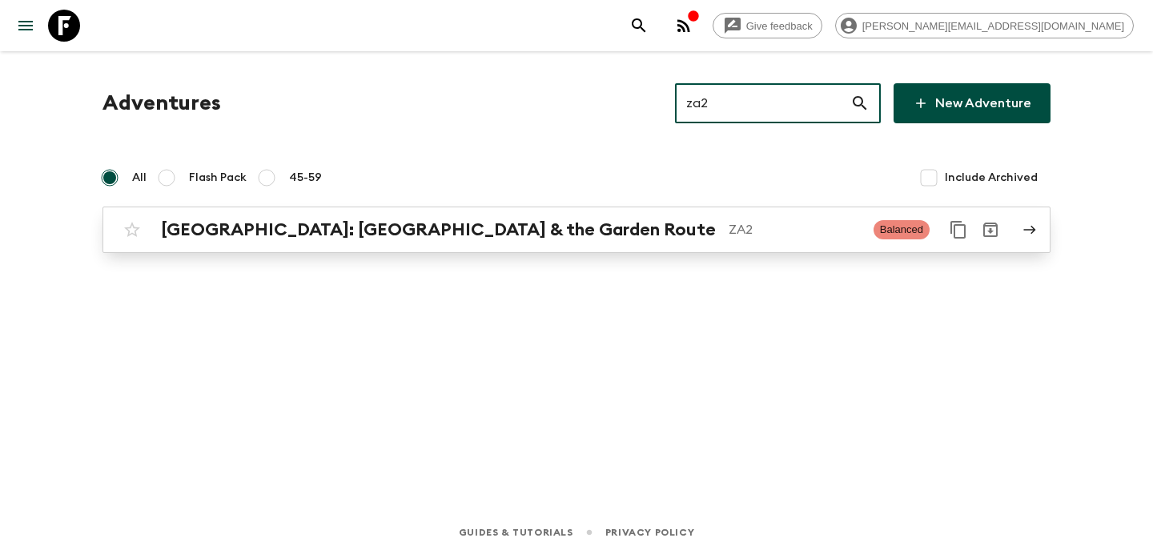
click at [728, 231] on p "ZA2" at bounding box center [794, 229] width 132 height 19
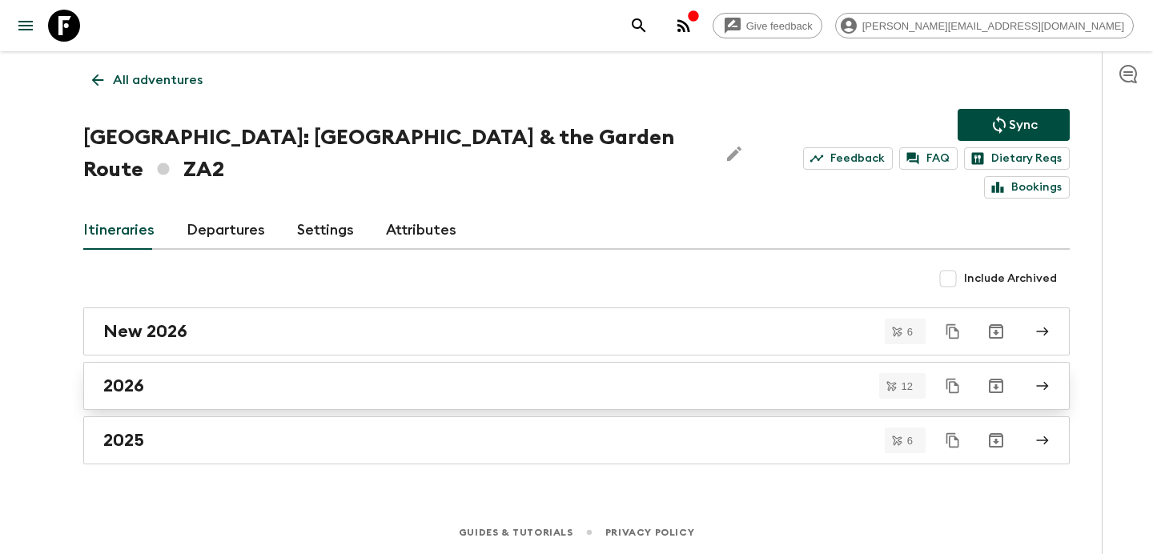
click at [599, 375] on div "2026" at bounding box center [561, 385] width 916 height 21
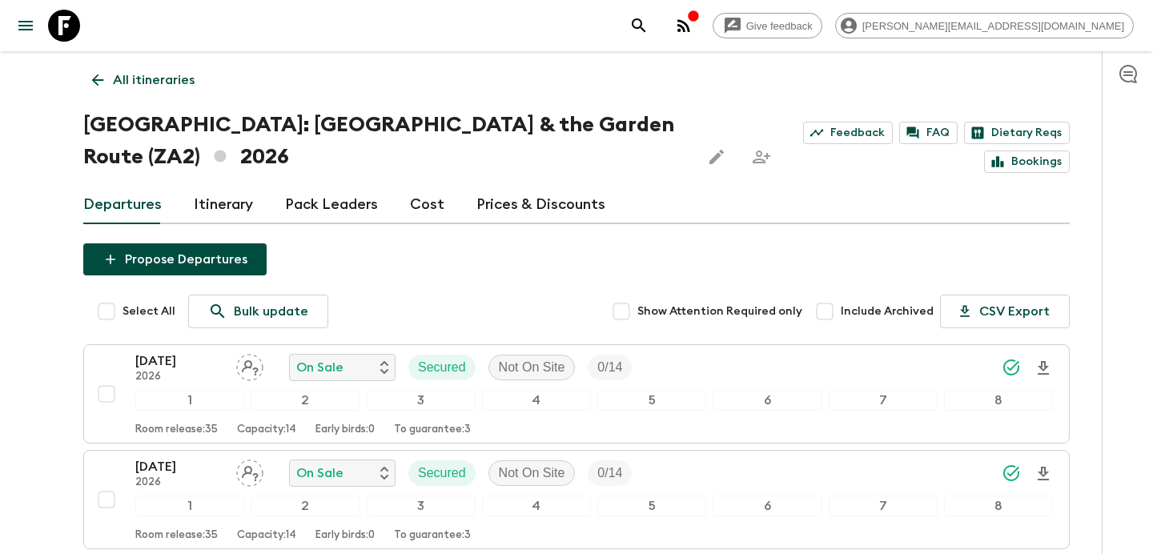
click at [159, 84] on p "All itineraries" at bounding box center [154, 79] width 82 height 19
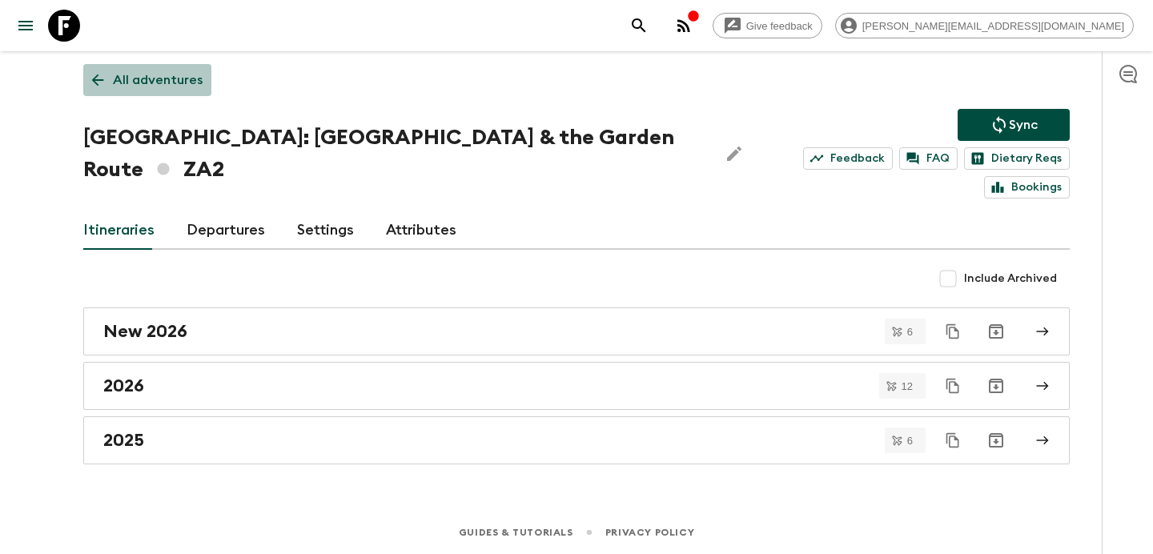
click at [173, 76] on p "All adventures" at bounding box center [158, 79] width 90 height 19
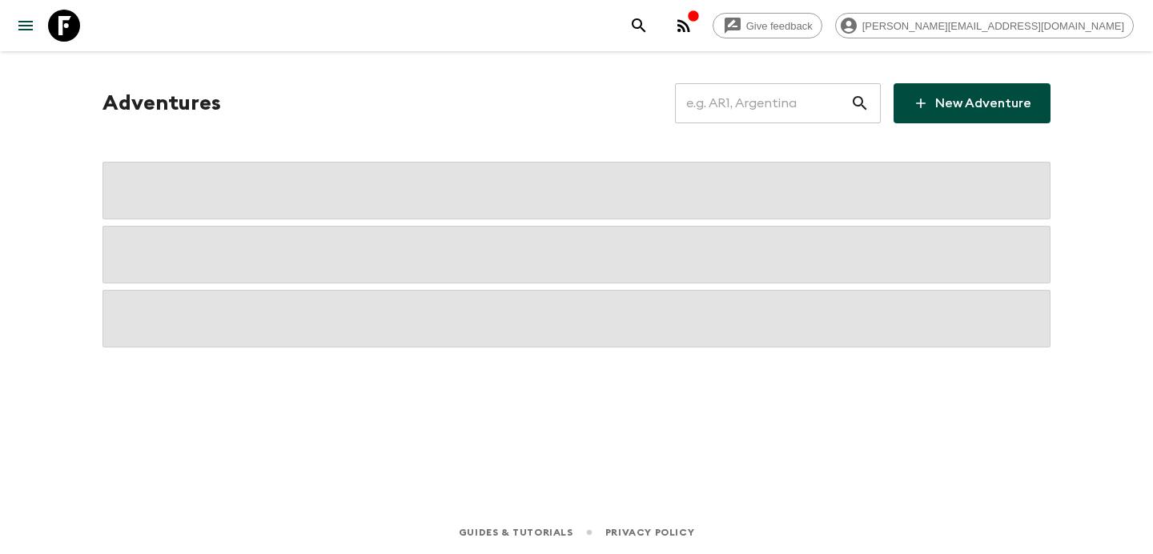
click at [750, 118] on input "text" at bounding box center [762, 103] width 175 height 45
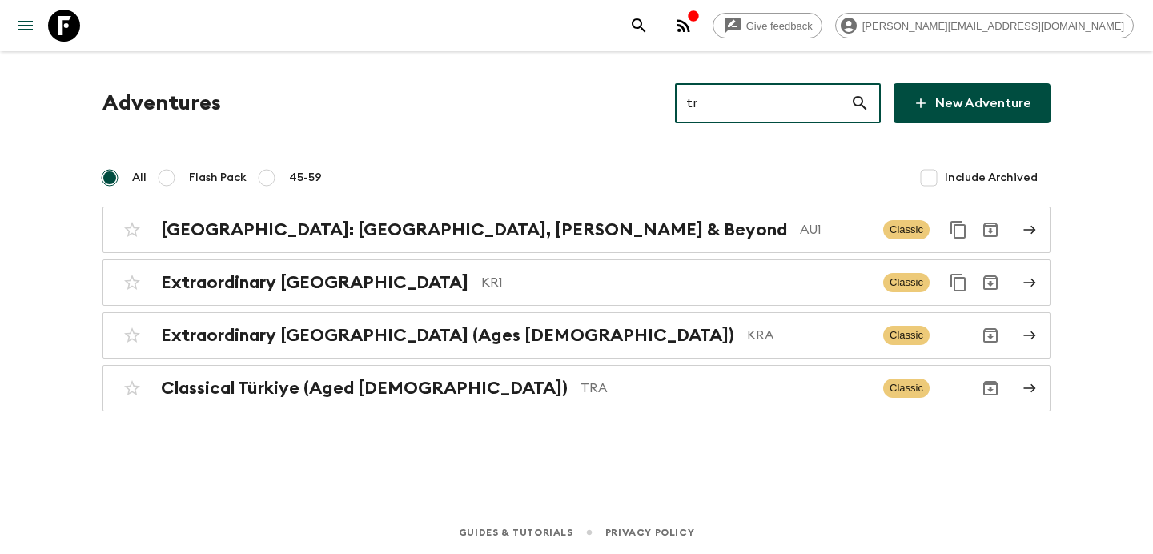
type input "tra"
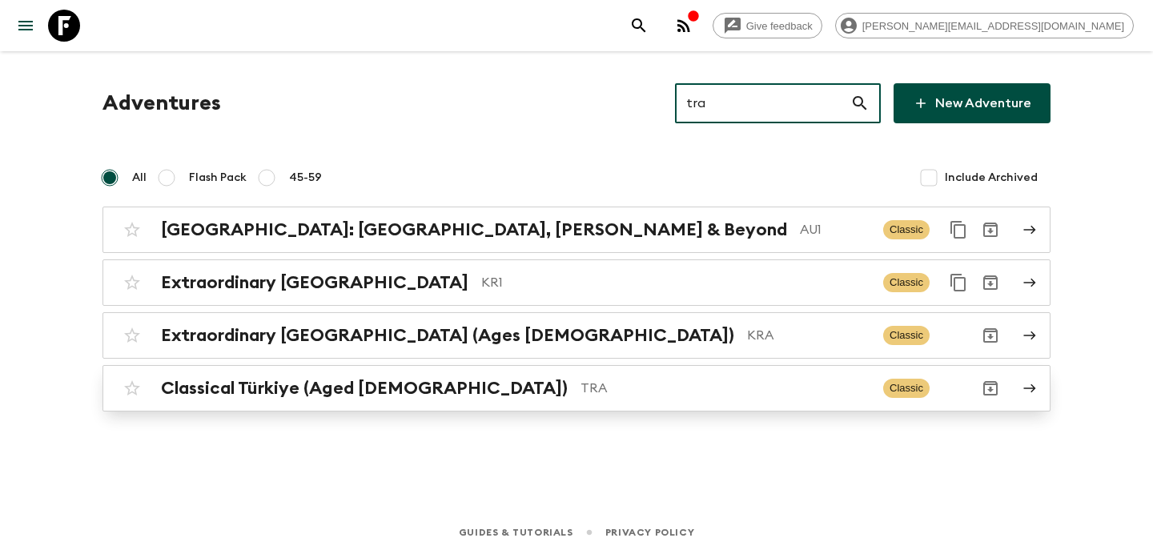
click at [580, 379] on p "TRA" at bounding box center [725, 388] width 290 height 19
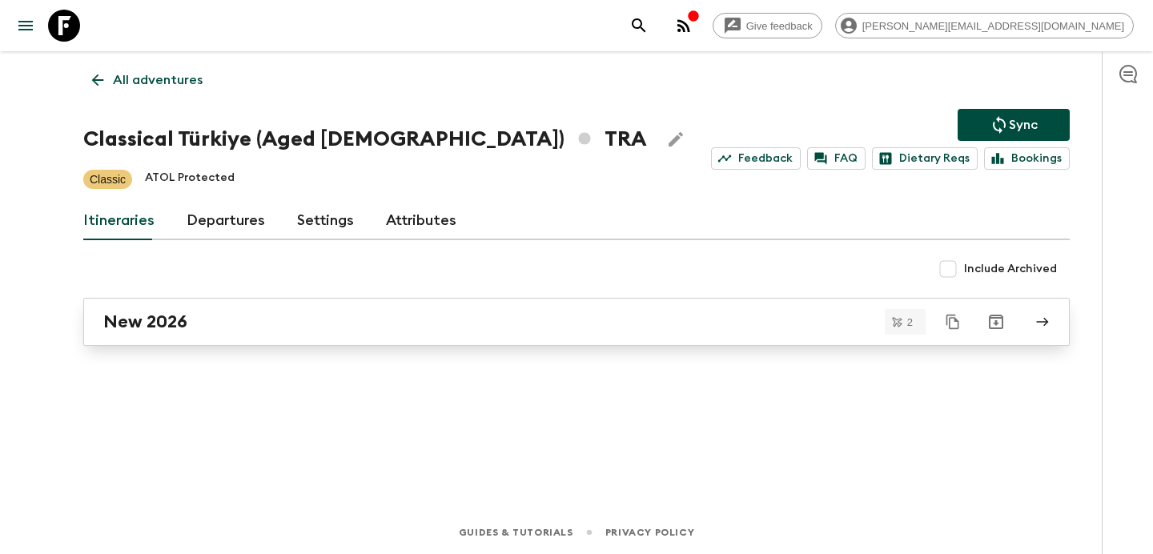
click at [542, 325] on div "New 2026" at bounding box center [561, 321] width 916 height 21
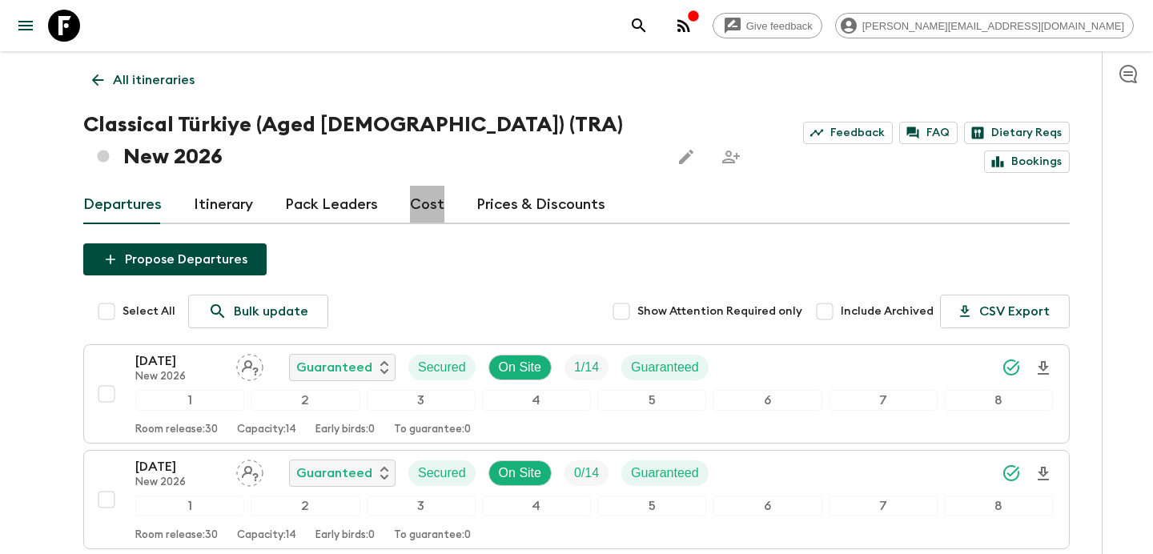
click at [425, 186] on link "Cost" at bounding box center [427, 205] width 34 height 38
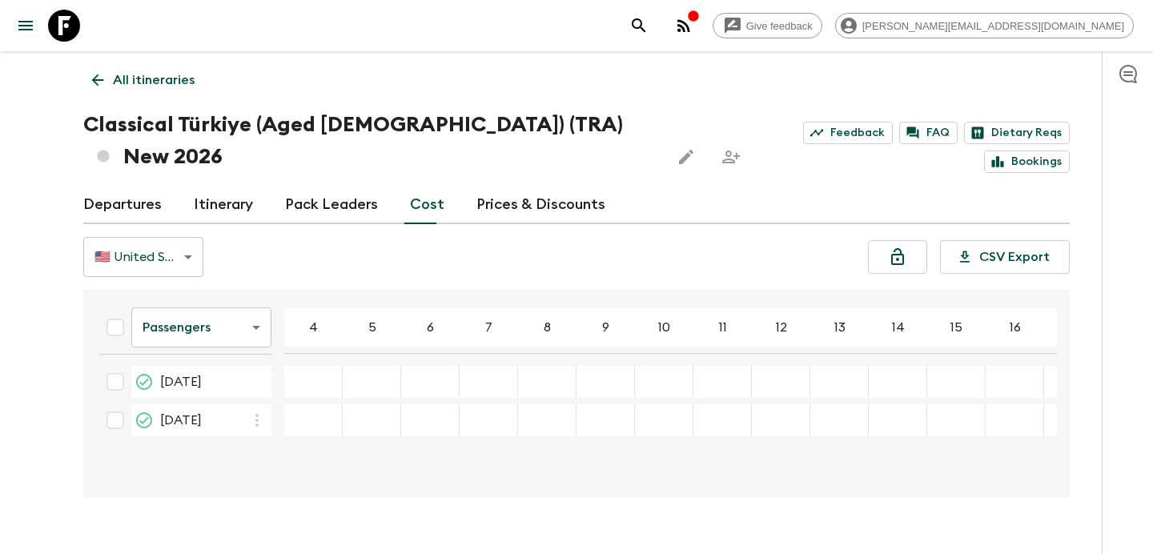
click at [254, 303] on body "Give feedback [PERSON_NAME][EMAIL_ADDRESS][DOMAIN_NAME] All itineraries Classic…" at bounding box center [576, 292] width 1153 height 585
click at [235, 385] on li "Mandatory" at bounding box center [201, 386] width 140 height 26
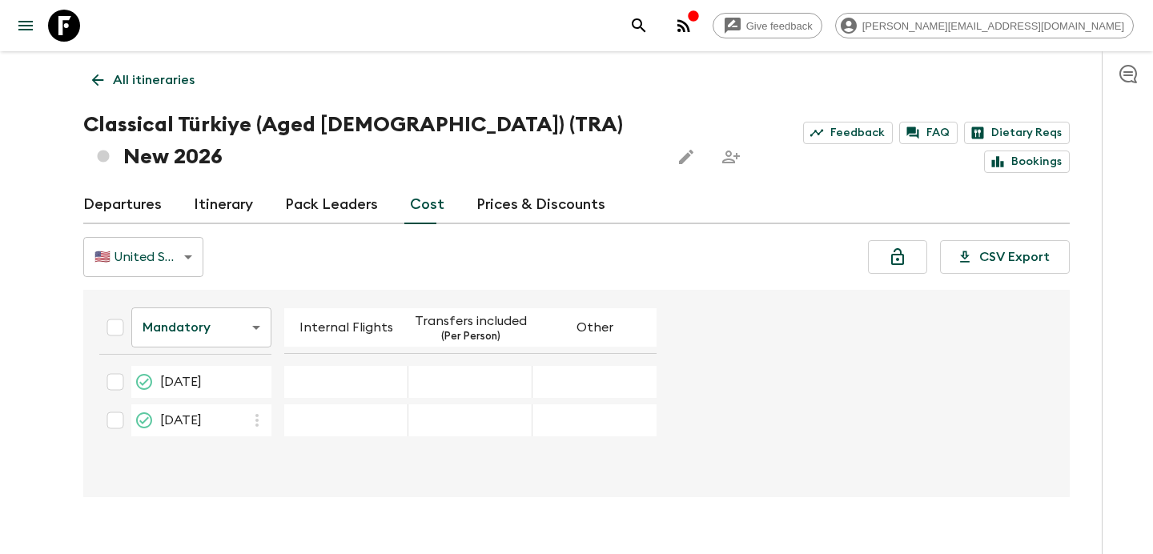
click at [241, 280] on body "Give feedback [PERSON_NAME][EMAIL_ADDRESS][DOMAIN_NAME] All itineraries Classic…" at bounding box center [576, 292] width 1153 height 585
click at [213, 351] on li "Extras" at bounding box center [201, 360] width 140 height 26
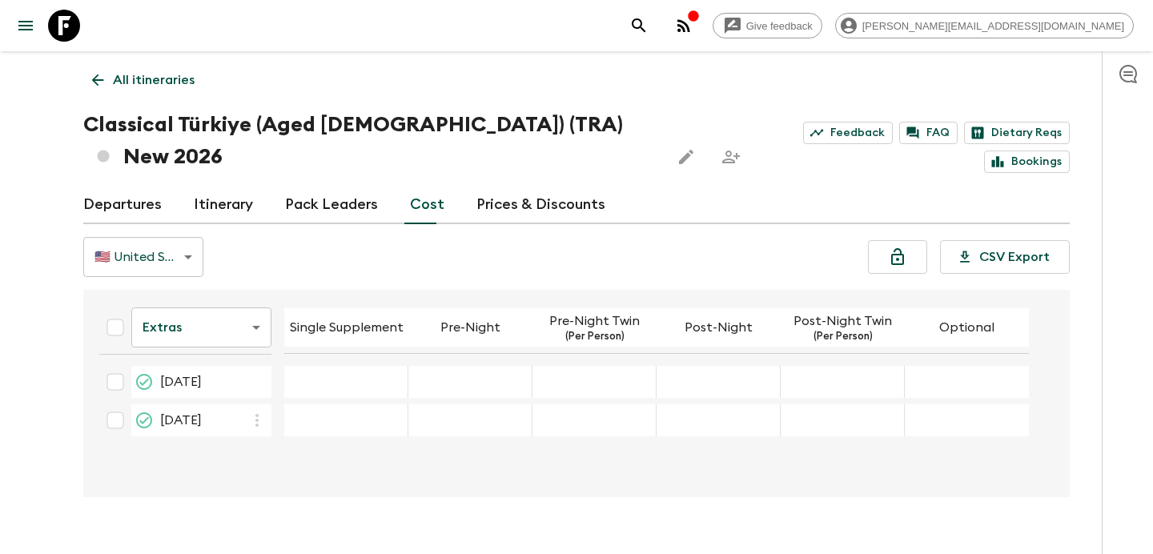
click at [127, 76] on p "All itineraries" at bounding box center [154, 79] width 82 height 19
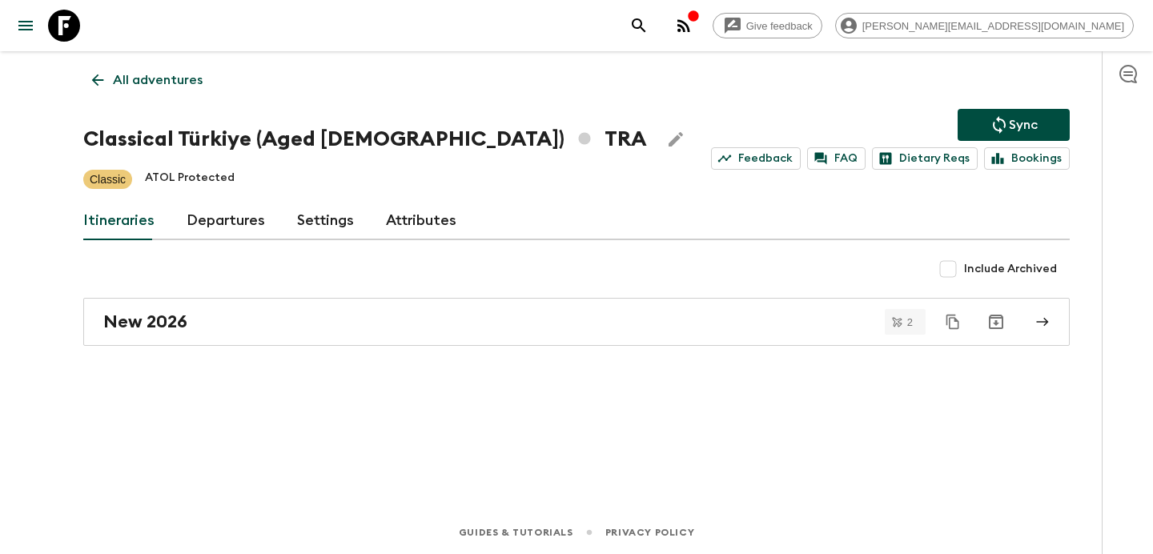
click at [127, 76] on p "All adventures" at bounding box center [158, 79] width 90 height 19
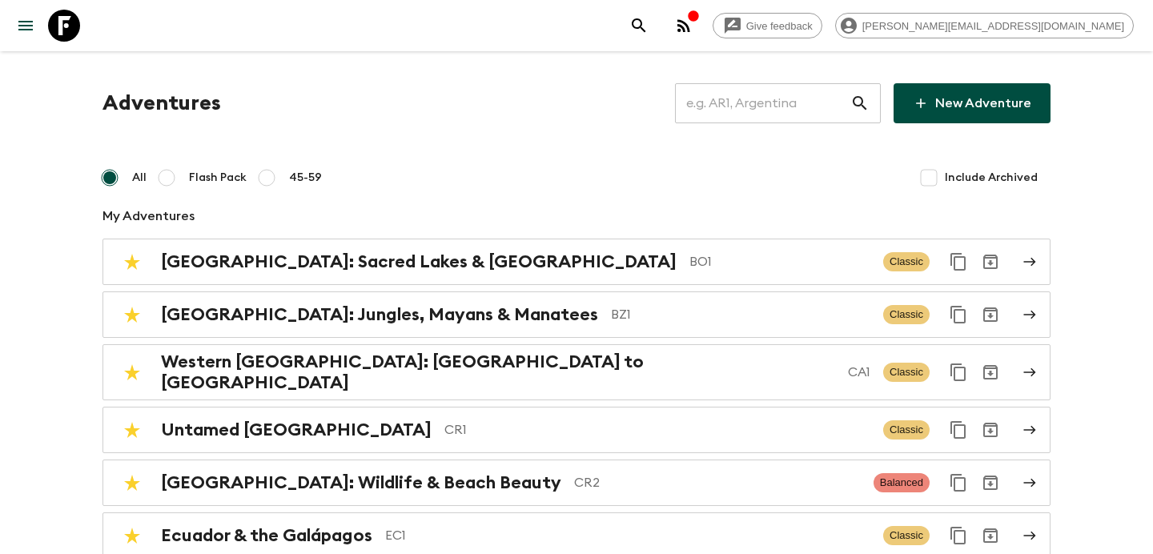
click at [819, 102] on input "text" at bounding box center [762, 103] width 175 height 45
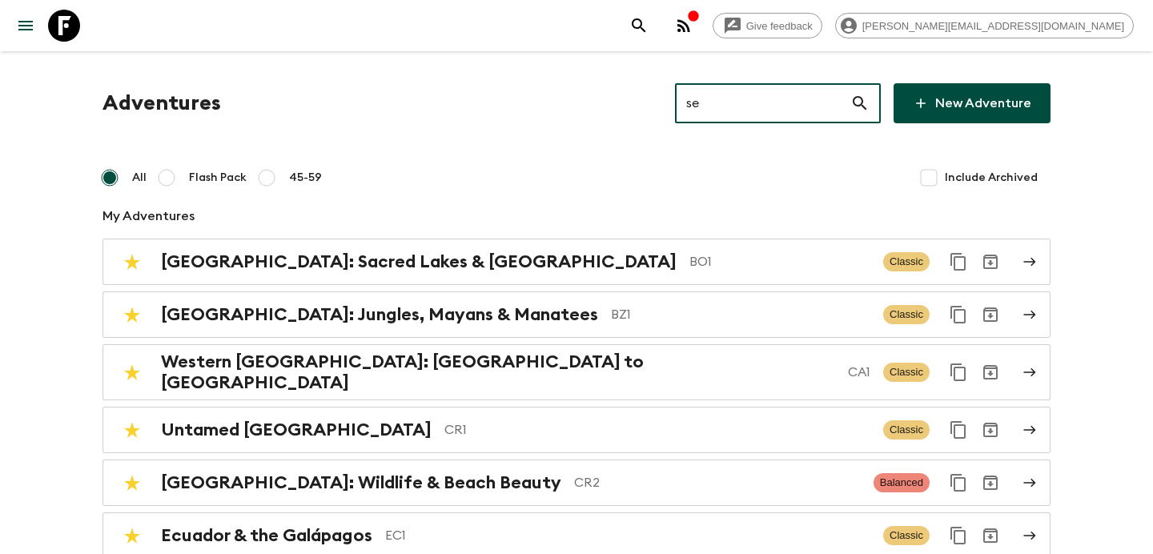
type input "se1"
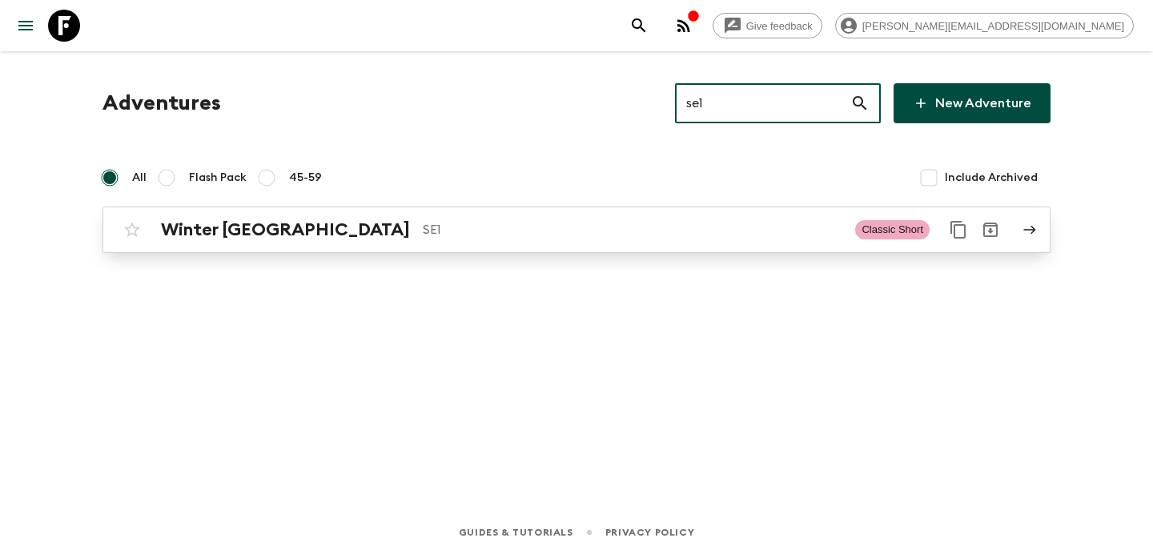
click at [668, 227] on p "SE1" at bounding box center [632, 229] width 419 height 19
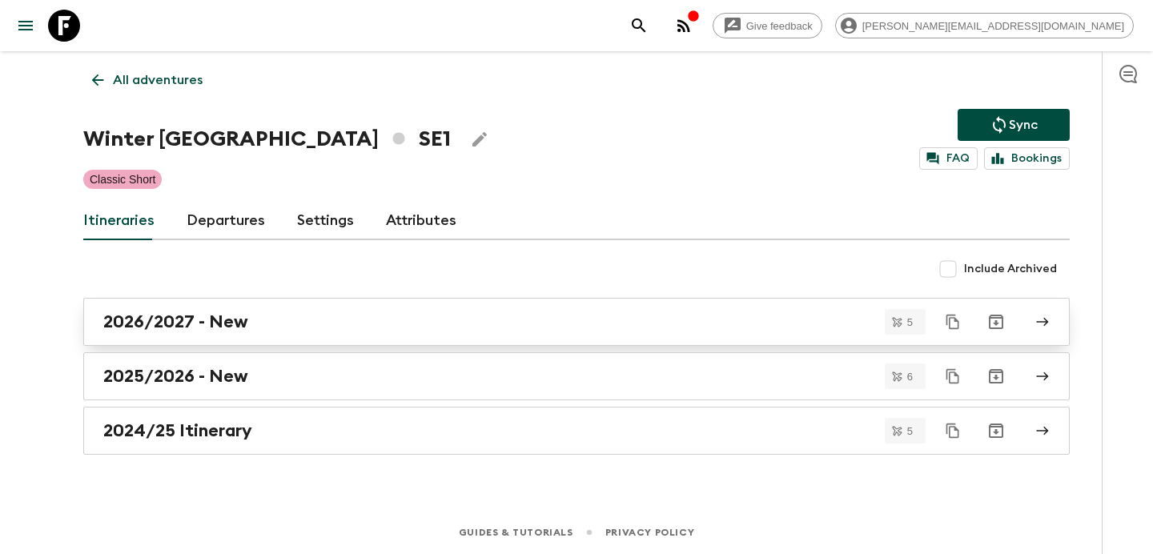
click at [612, 323] on div "2026/2027 - New" at bounding box center [561, 321] width 916 height 21
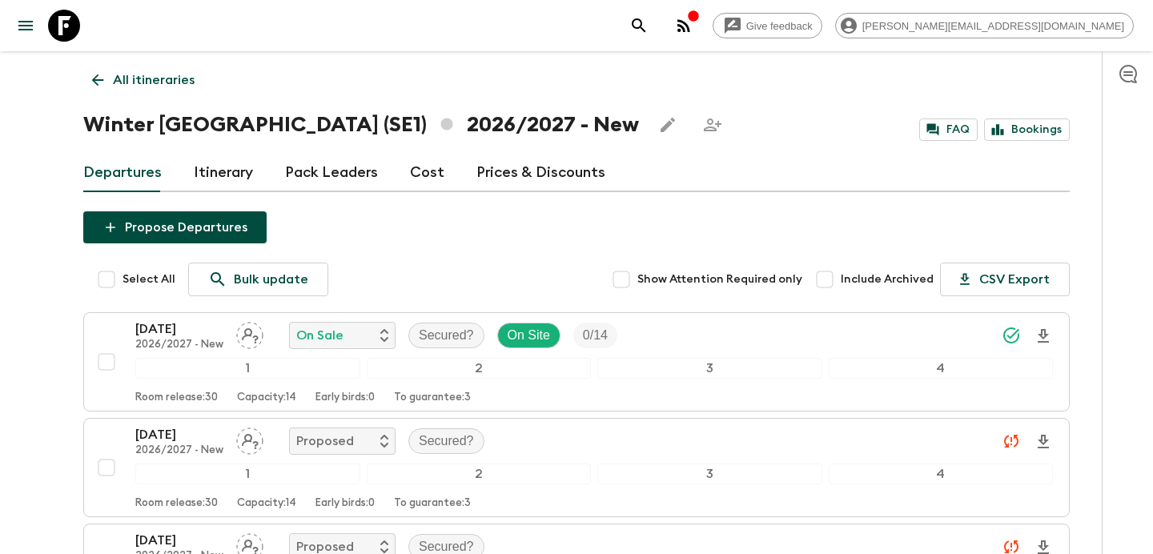
click at [111, 78] on link "All itineraries" at bounding box center [143, 80] width 120 height 32
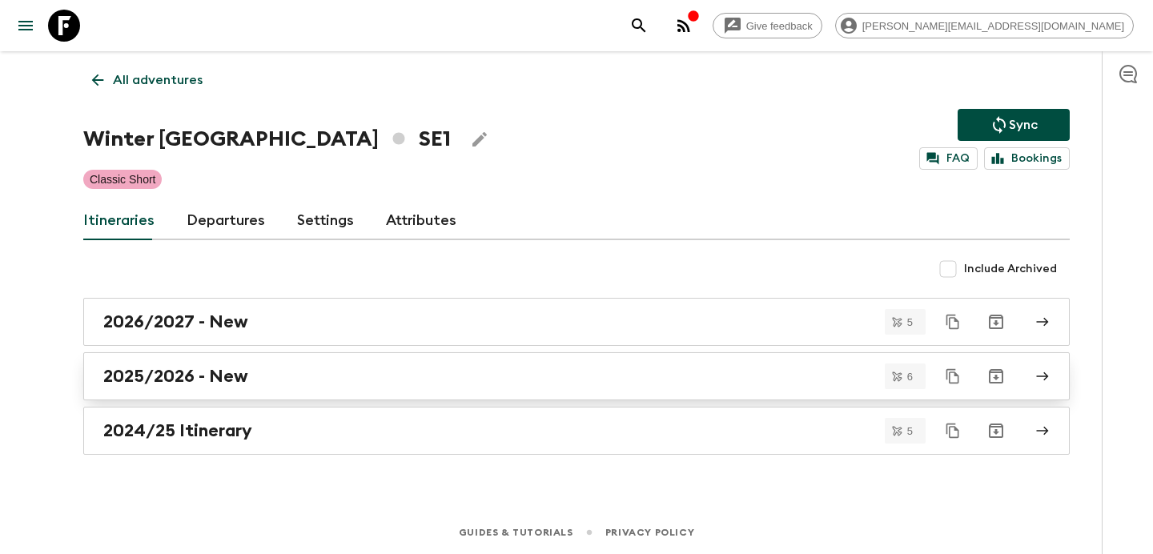
click at [512, 367] on div "2025/2026 - New" at bounding box center [561, 376] width 916 height 21
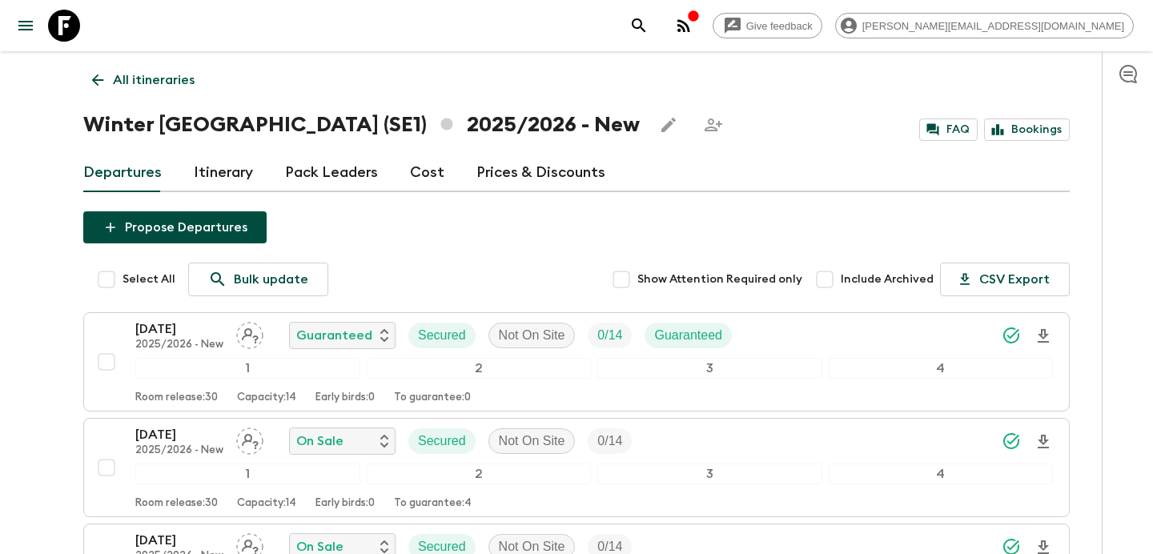
click at [833, 275] on input "Include Archived" at bounding box center [825, 279] width 32 height 32
checkbox input "true"
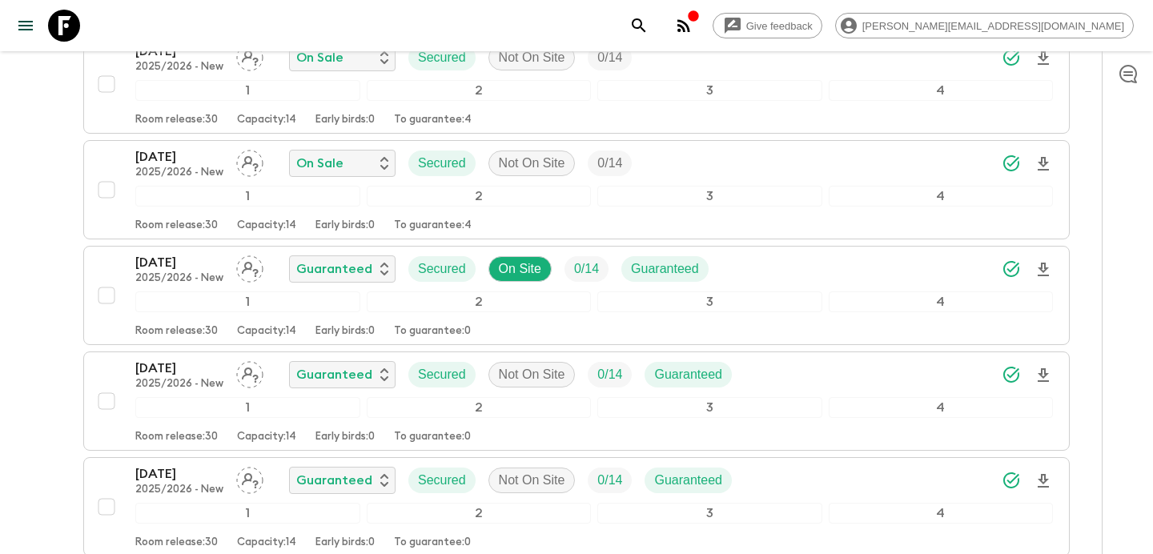
scroll to position [381, 0]
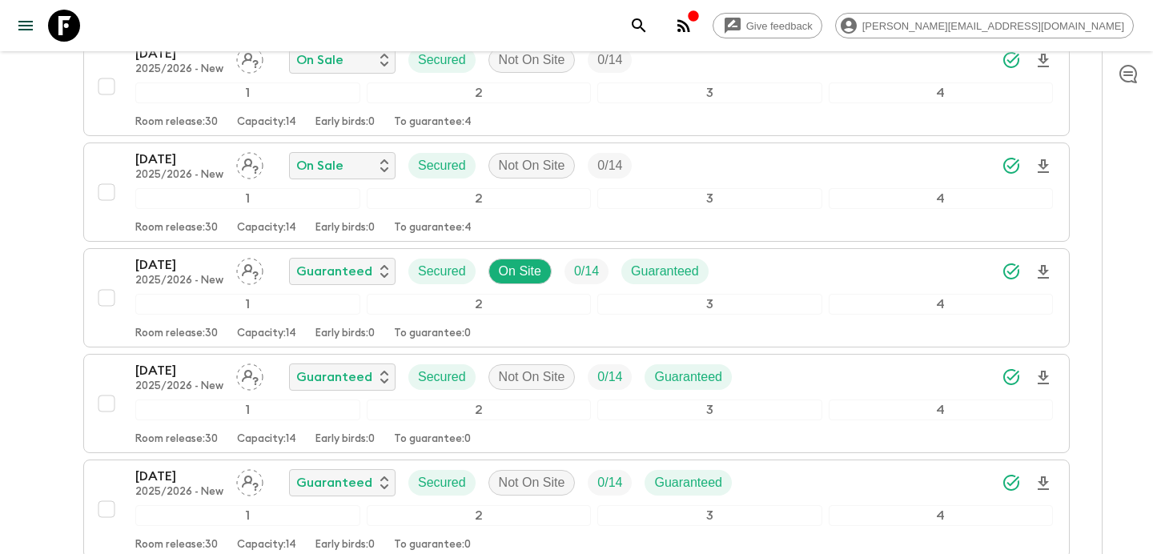
click at [693, 32] on icon "button" at bounding box center [683, 25] width 19 height 19
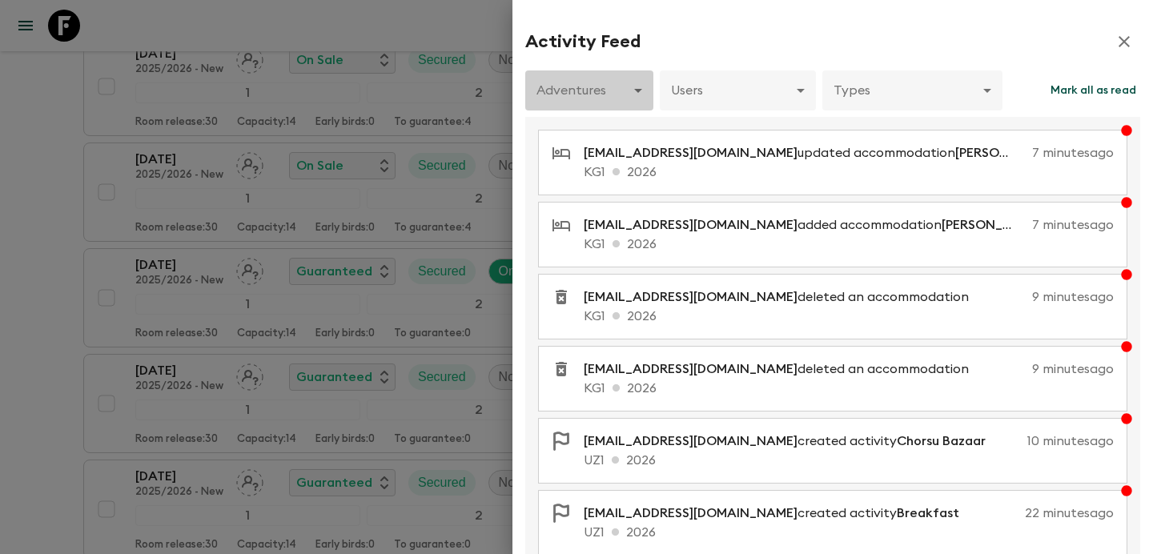
click at [610, 90] on body "Give feedback [PERSON_NAME][EMAIL_ADDRESS][DOMAIN_NAME] All itineraries Winter …" at bounding box center [576, 162] width 1153 height 1086
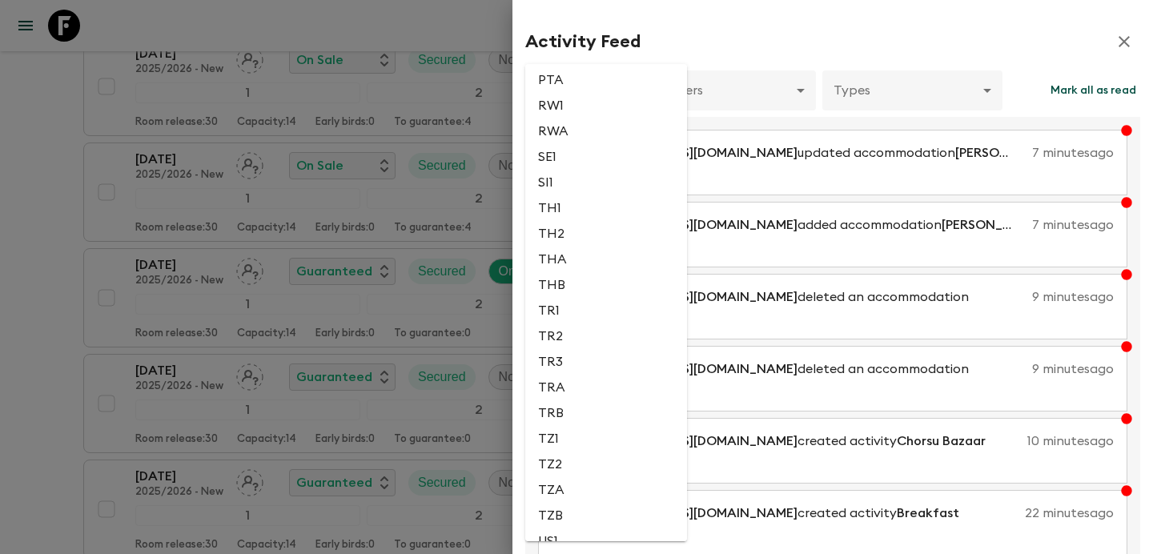
scroll to position [3483, 0]
click at [577, 174] on li "SE1" at bounding box center [606, 161] width 162 height 26
type input "3ef7c74a-cdc1-42f7-8a65-7862c692a172"
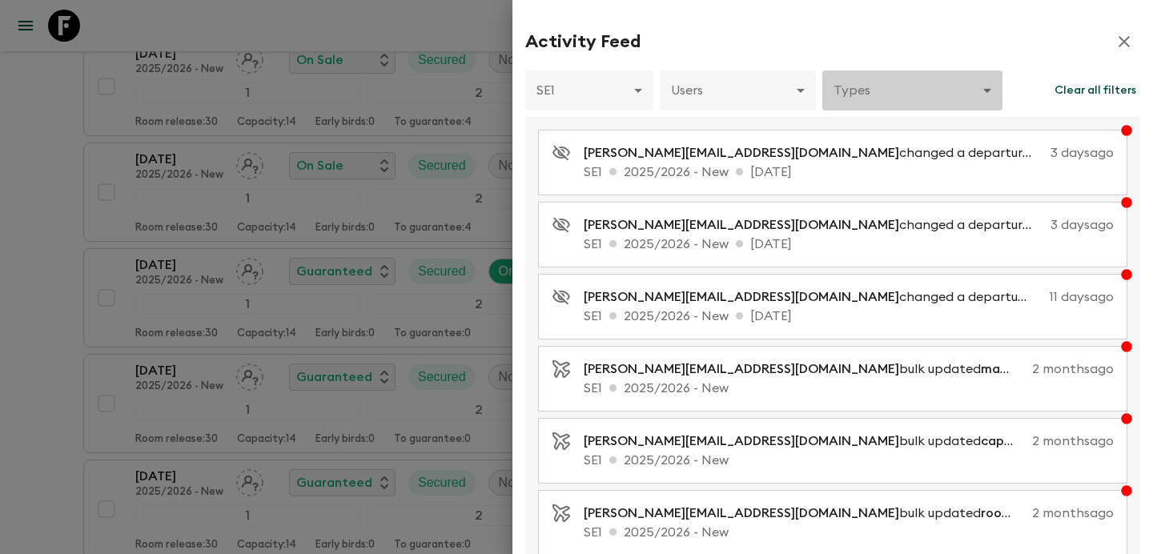
click at [897, 86] on body "Give feedback [PERSON_NAME][EMAIL_ADDRESS][DOMAIN_NAME] All itineraries Winter …" at bounding box center [576, 162] width 1153 height 1086
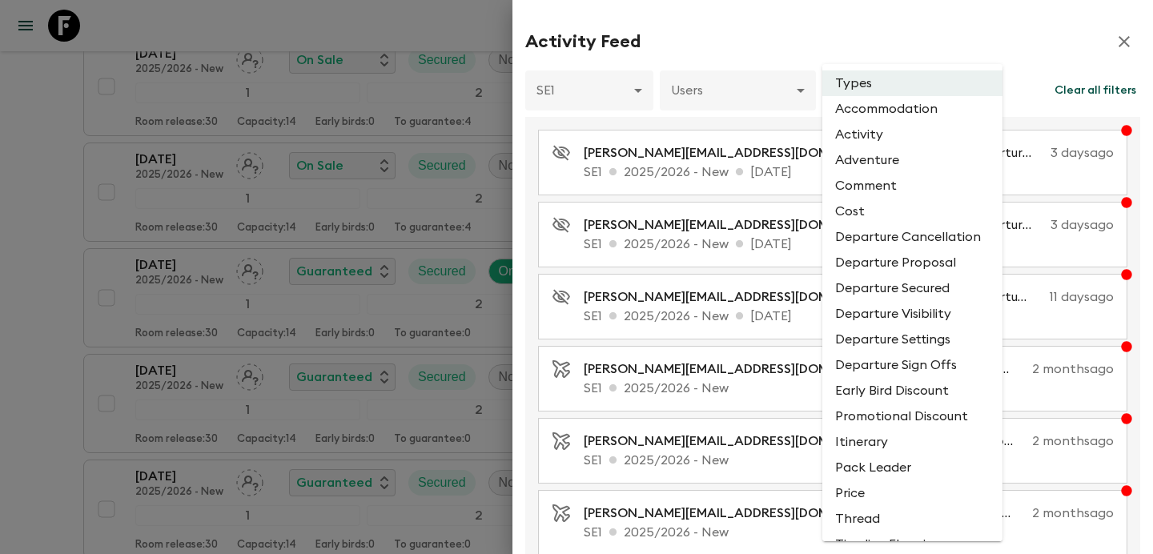
scroll to position [82, 0]
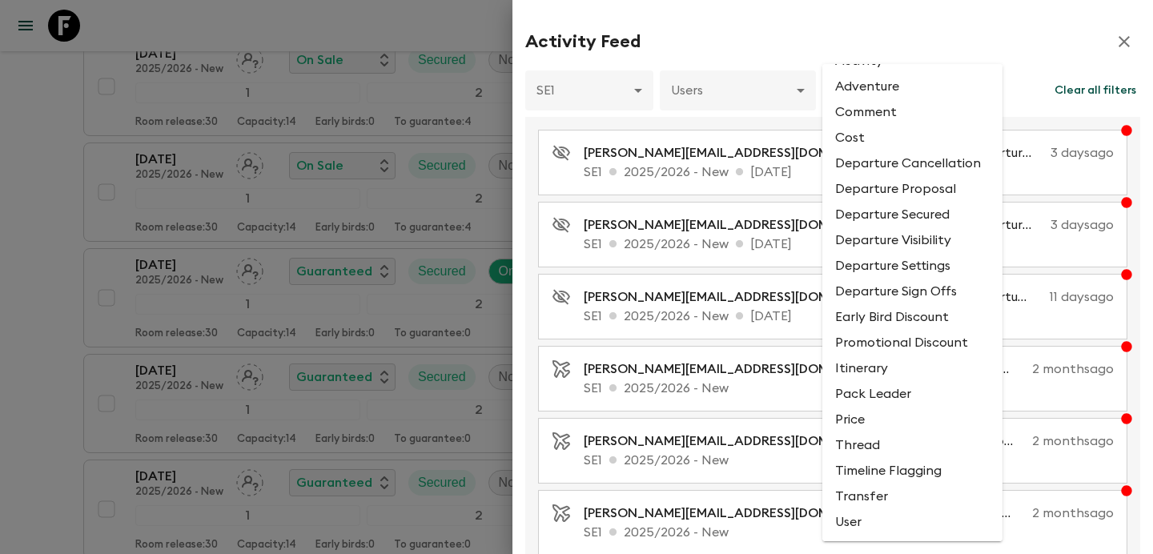
click at [917, 183] on li "Departure Proposal" at bounding box center [912, 189] width 180 height 26
type input "DEPARTURE_PROPOSAL"
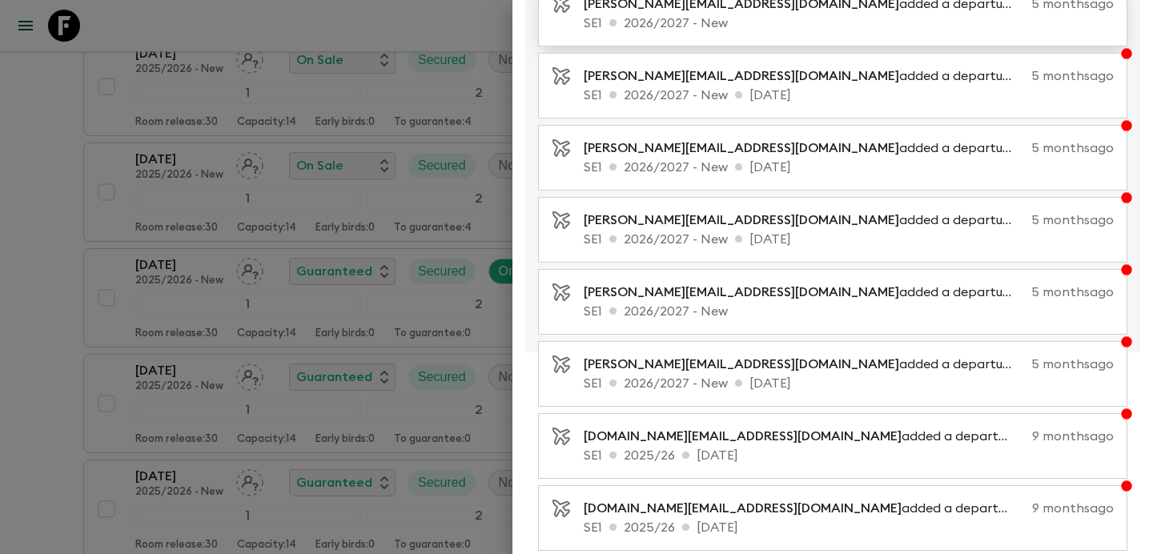
scroll to position [328, 0]
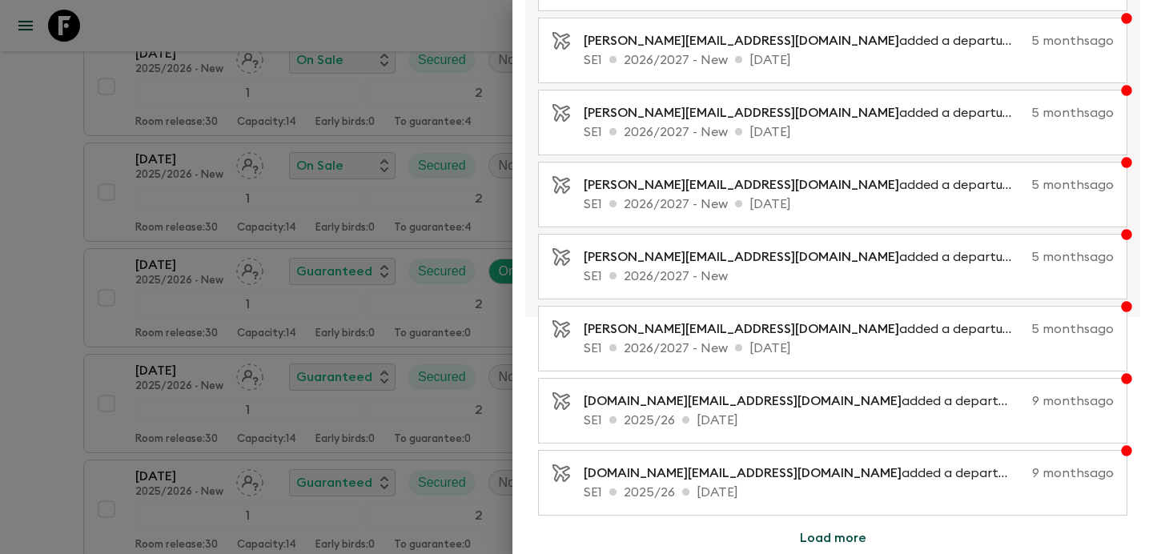
click at [813, 533] on button "Load more" at bounding box center [833, 538] width 105 height 32
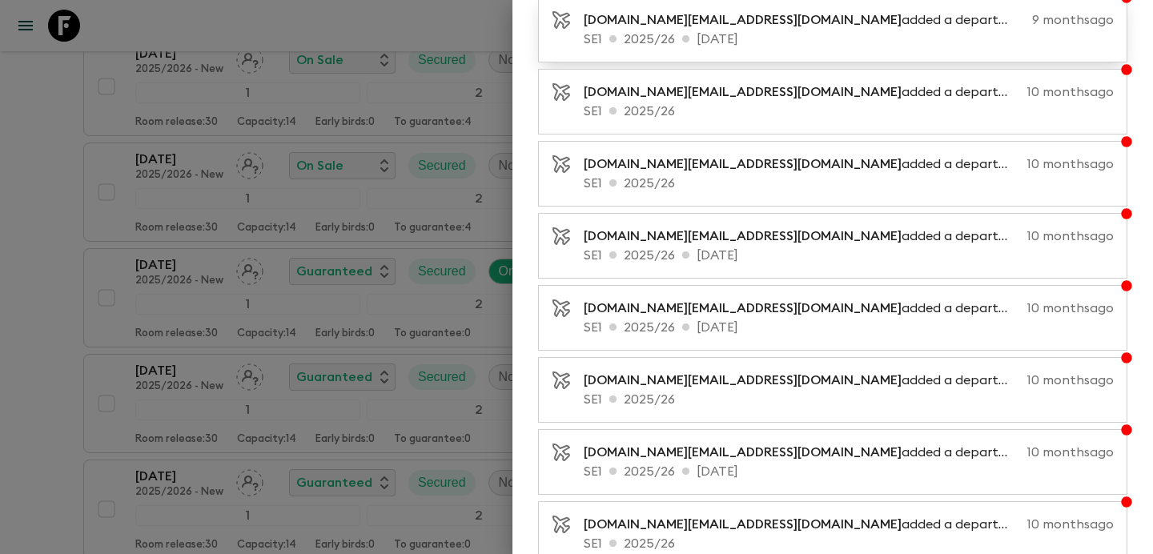
scroll to position [1049, 0]
